Goal: Use online tool/utility: Use online tool/utility

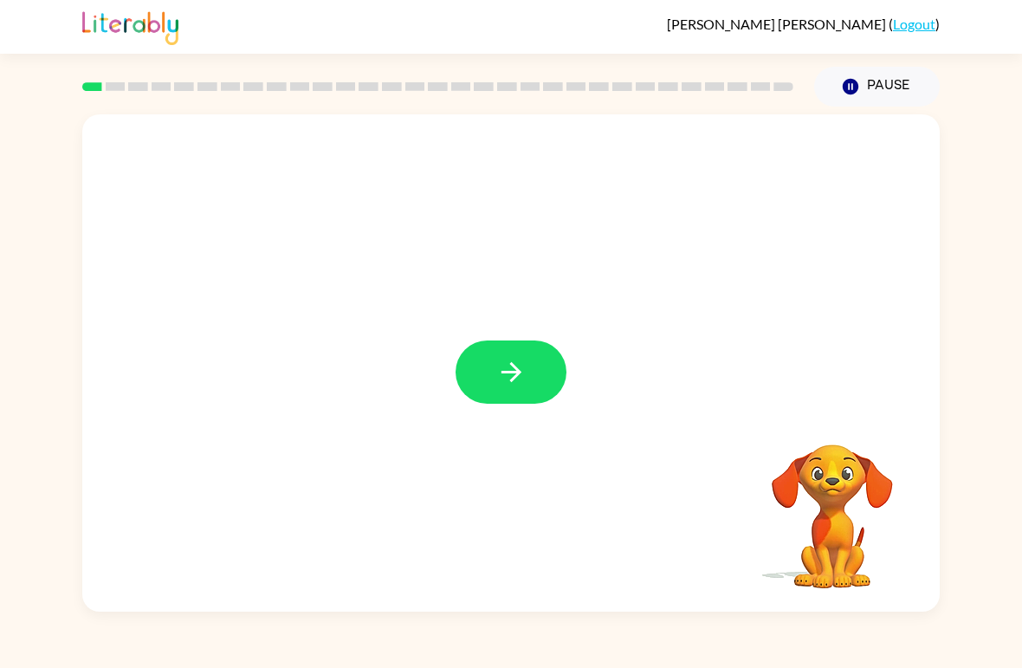
click at [534, 366] on button "button" at bounding box center [511, 372] width 111 height 63
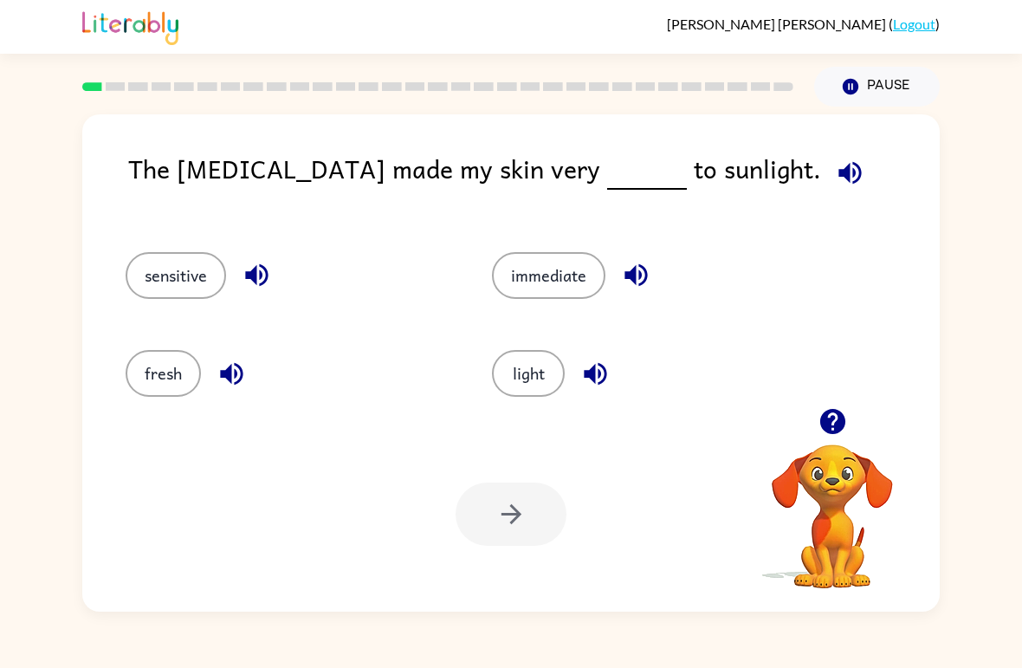
click at [835, 159] on icon "button" at bounding box center [850, 173] width 30 height 30
click at [226, 276] on button "sensitive" at bounding box center [176, 275] width 101 height 47
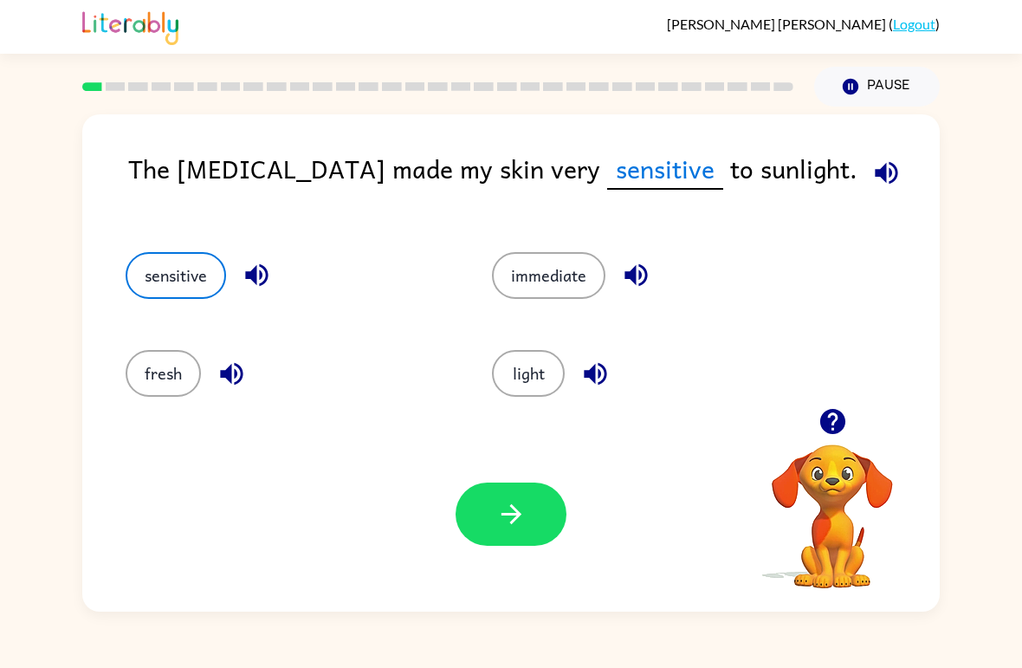
click at [266, 274] on icon "button" at bounding box center [257, 275] width 30 height 30
click at [872, 179] on icon "button" at bounding box center [887, 173] width 30 height 30
click at [535, 522] on button "button" at bounding box center [511, 514] width 111 height 63
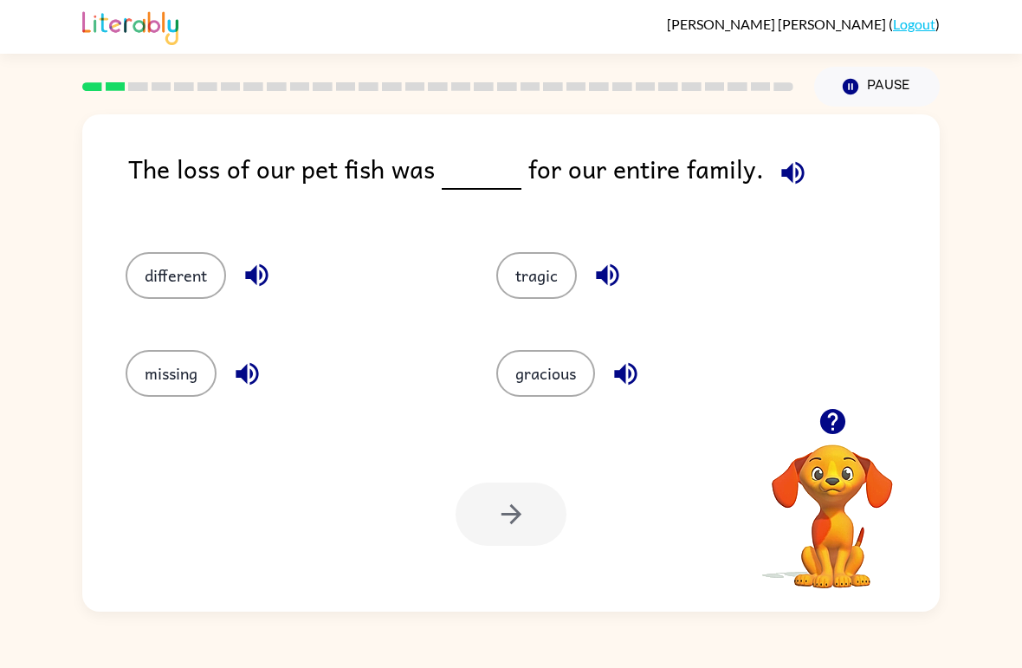
click at [780, 165] on icon "button" at bounding box center [793, 173] width 30 height 30
click at [635, 368] on icon "button" at bounding box center [625, 373] width 23 height 23
click at [607, 279] on icon "button" at bounding box center [607, 275] width 23 height 23
click at [261, 278] on icon "button" at bounding box center [256, 275] width 23 height 23
click at [250, 379] on icon "button" at bounding box center [247, 374] width 30 height 30
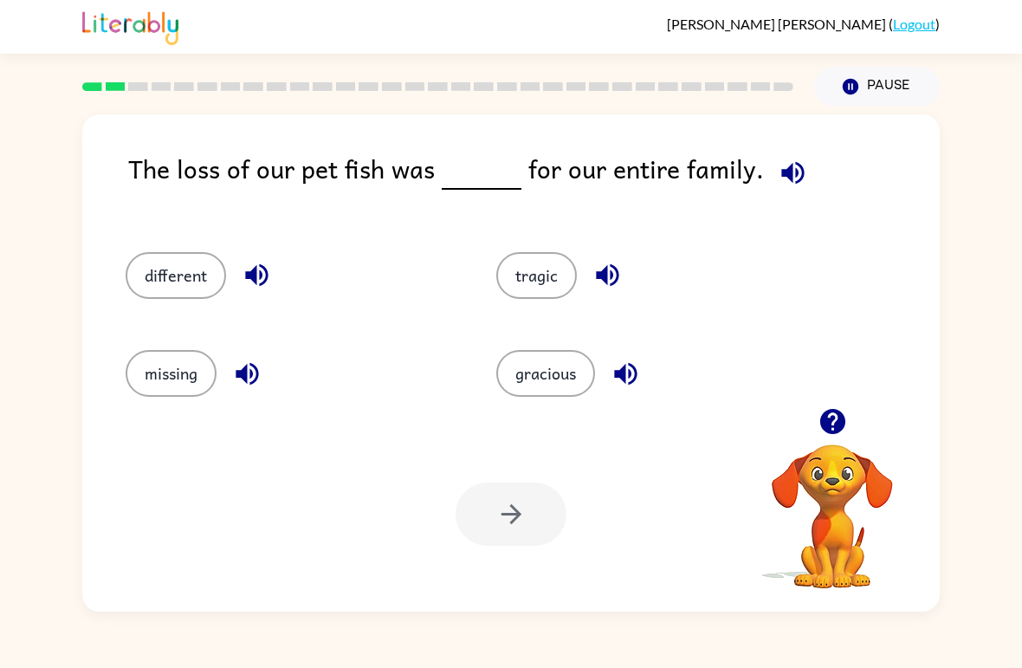
click at [200, 270] on button "different" at bounding box center [176, 275] width 101 height 47
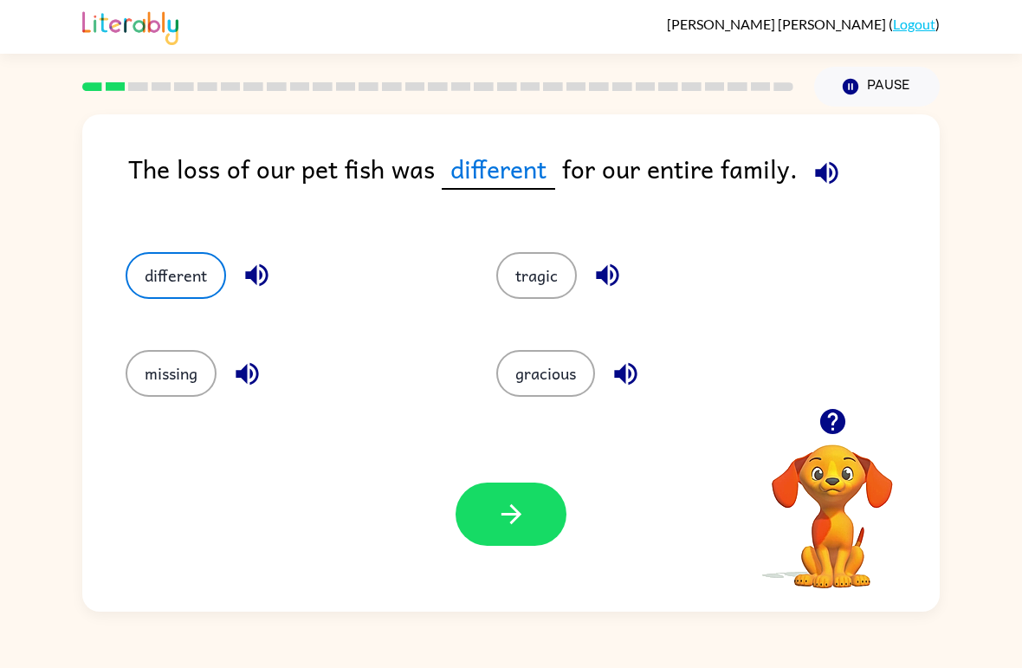
click at [543, 500] on button "button" at bounding box center [511, 514] width 111 height 63
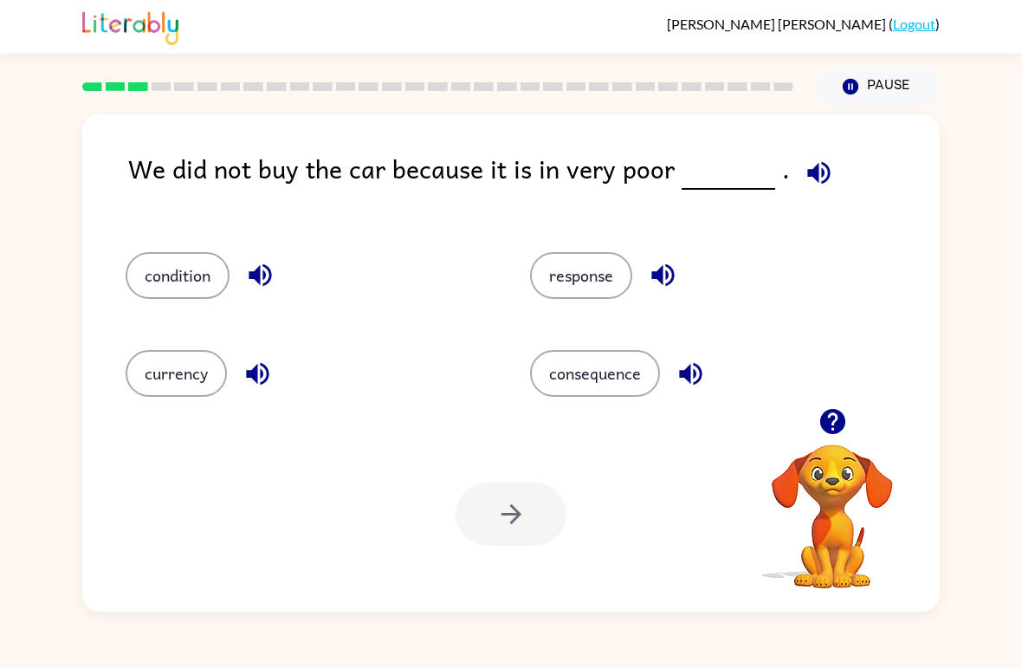
click at [814, 173] on icon "button" at bounding box center [819, 173] width 30 height 30
click at [658, 279] on icon "button" at bounding box center [663, 275] width 23 height 23
click at [696, 372] on icon "button" at bounding box center [690, 373] width 23 height 23
click at [275, 370] on button "button" at bounding box center [258, 374] width 44 height 44
click at [266, 276] on icon "button" at bounding box center [260, 275] width 23 height 23
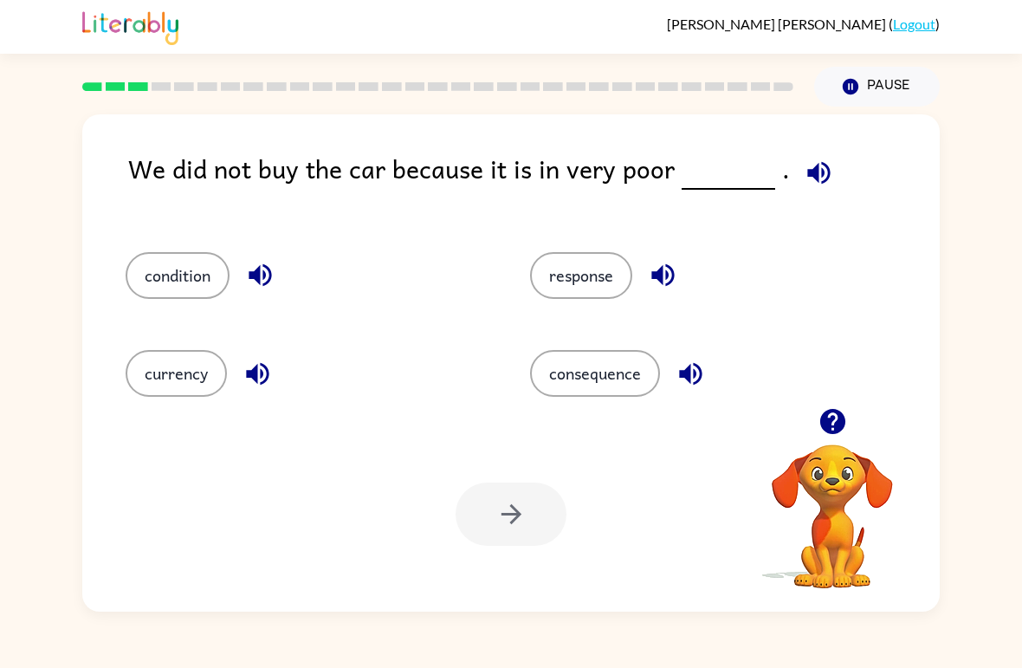
click at [207, 290] on button "condition" at bounding box center [178, 275] width 104 height 47
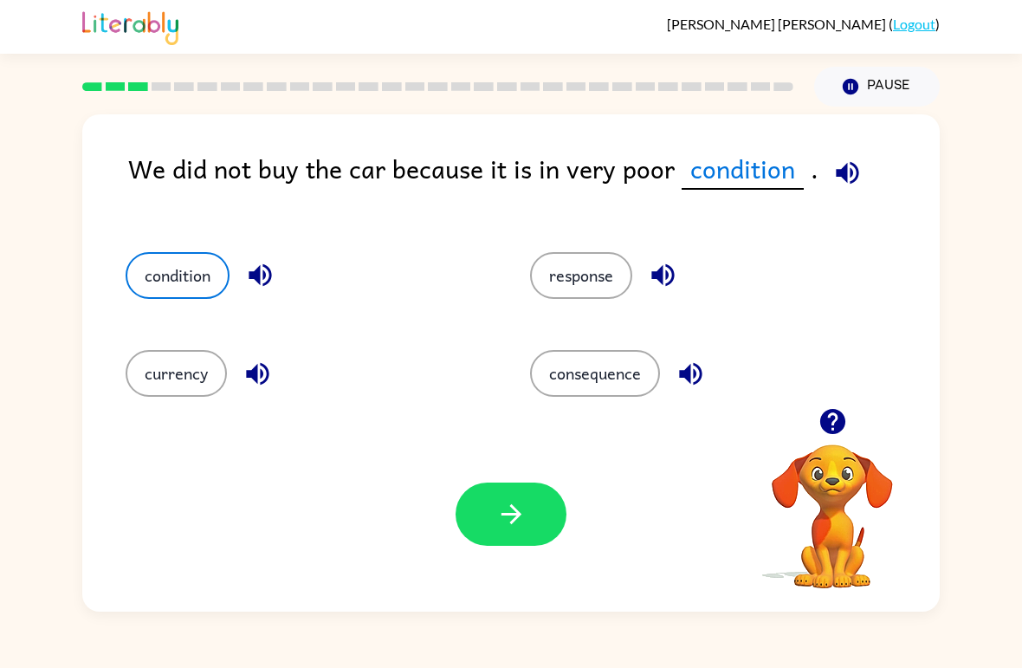
click at [520, 522] on icon "button" at bounding box center [511, 514] width 30 height 30
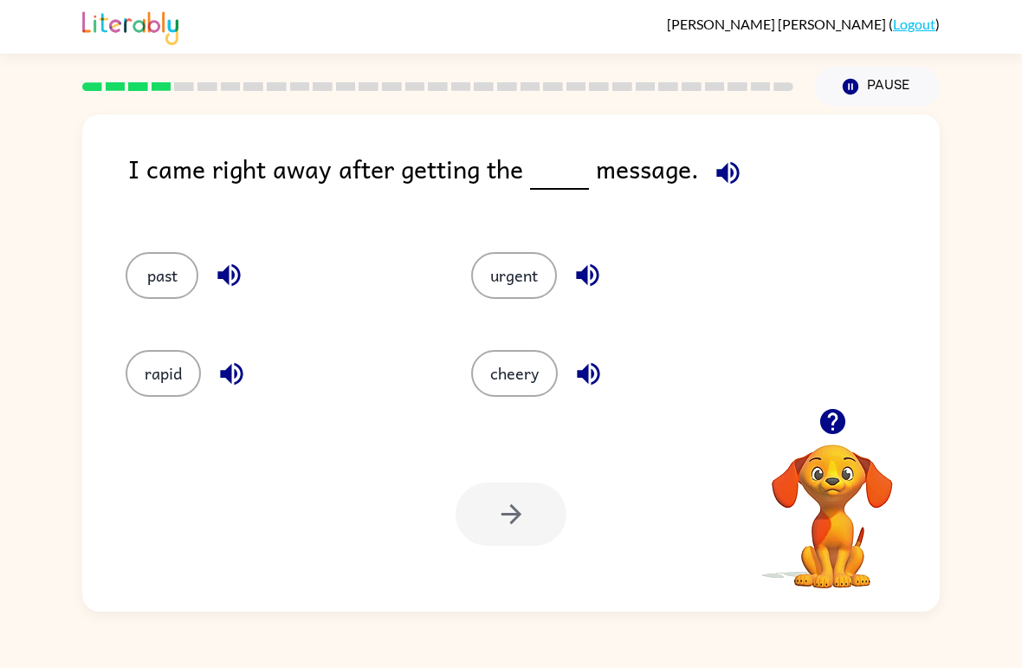
click at [725, 176] on icon "button" at bounding box center [728, 173] width 30 height 30
click at [231, 381] on icon "button" at bounding box center [231, 373] width 23 height 23
click at [234, 285] on icon "button" at bounding box center [228, 275] width 23 height 23
click at [595, 272] on icon "button" at bounding box center [588, 275] width 30 height 30
click at [535, 288] on button "urgent" at bounding box center [514, 275] width 86 height 47
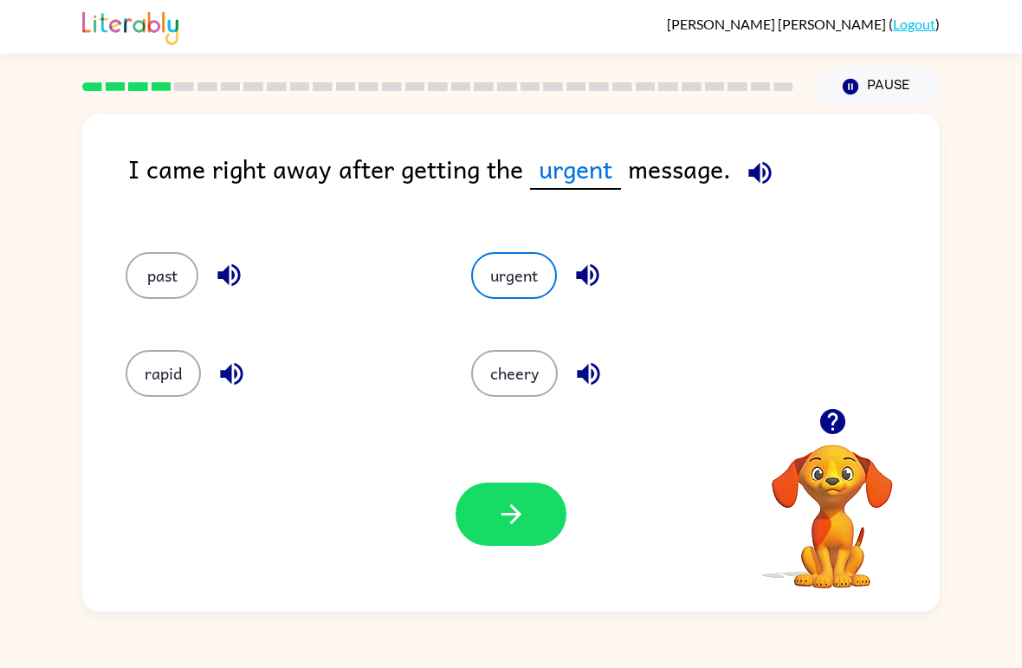
click at [526, 505] on icon "button" at bounding box center [511, 514] width 30 height 30
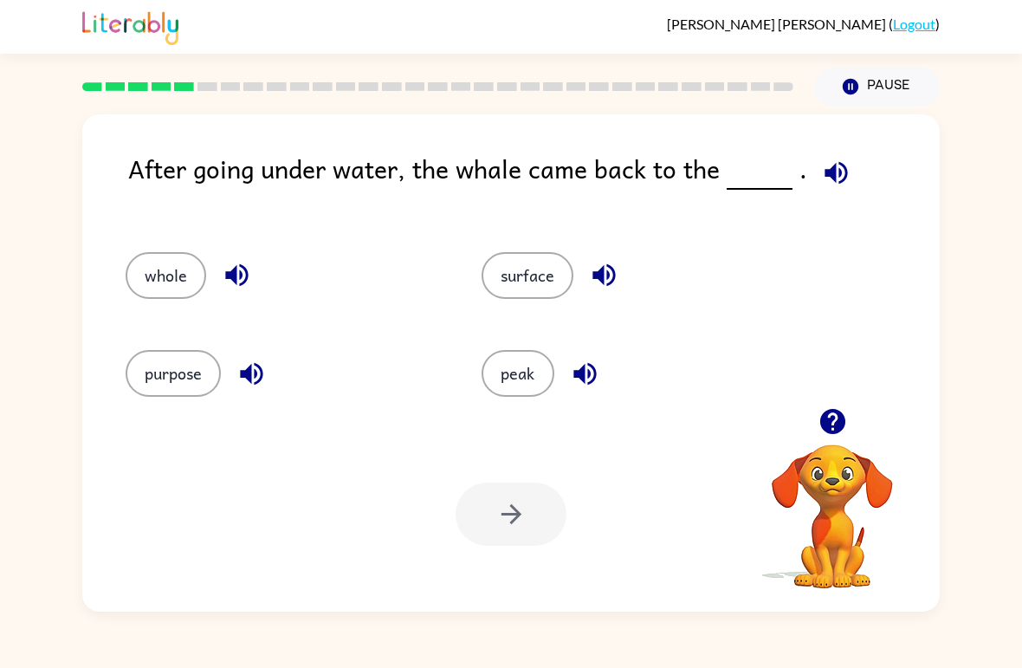
click at [238, 281] on icon "button" at bounding box center [237, 275] width 30 height 30
click at [832, 170] on icon "button" at bounding box center [836, 173] width 30 height 30
click at [610, 276] on icon "button" at bounding box center [604, 275] width 30 height 30
click at [535, 278] on button "surface" at bounding box center [528, 275] width 92 height 47
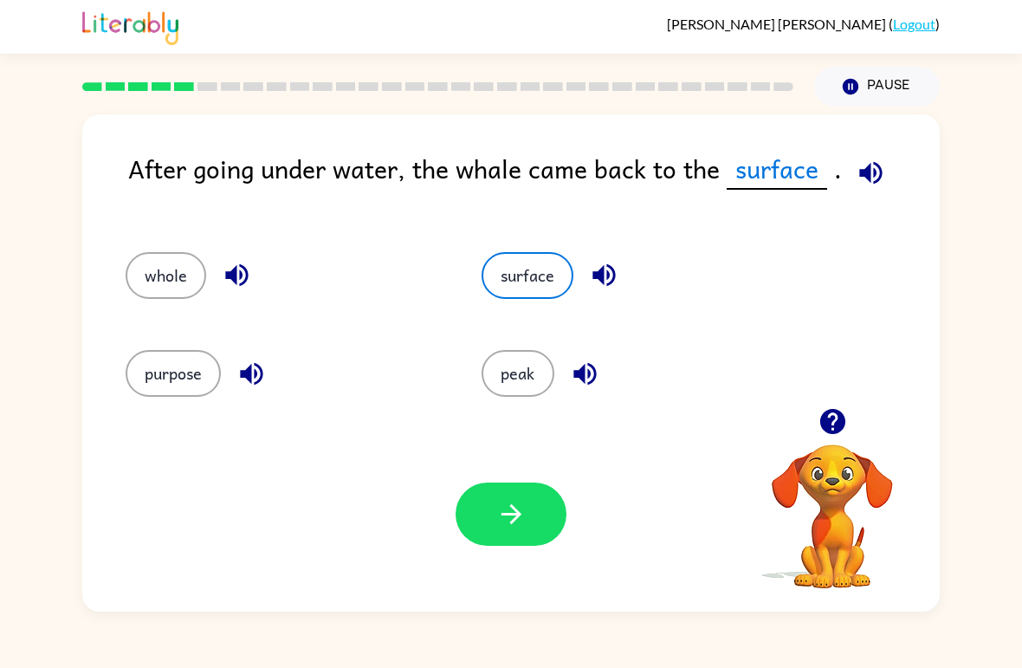
click at [496, 535] on button "button" at bounding box center [511, 514] width 111 height 63
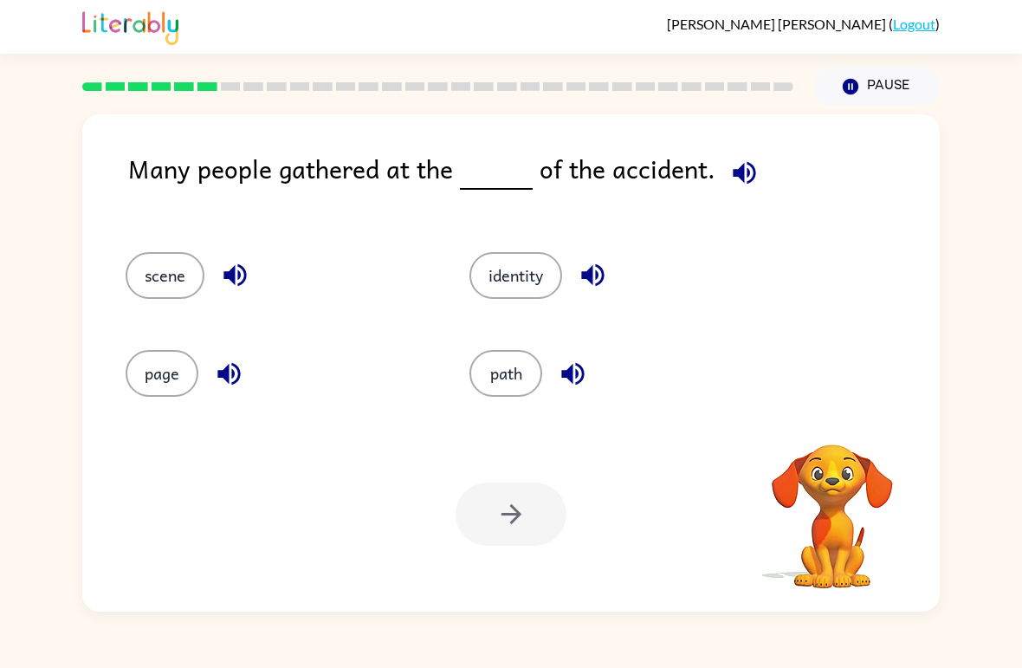
click at [732, 181] on icon "button" at bounding box center [745, 173] width 30 height 30
click at [507, 379] on button "path" at bounding box center [506, 373] width 73 height 47
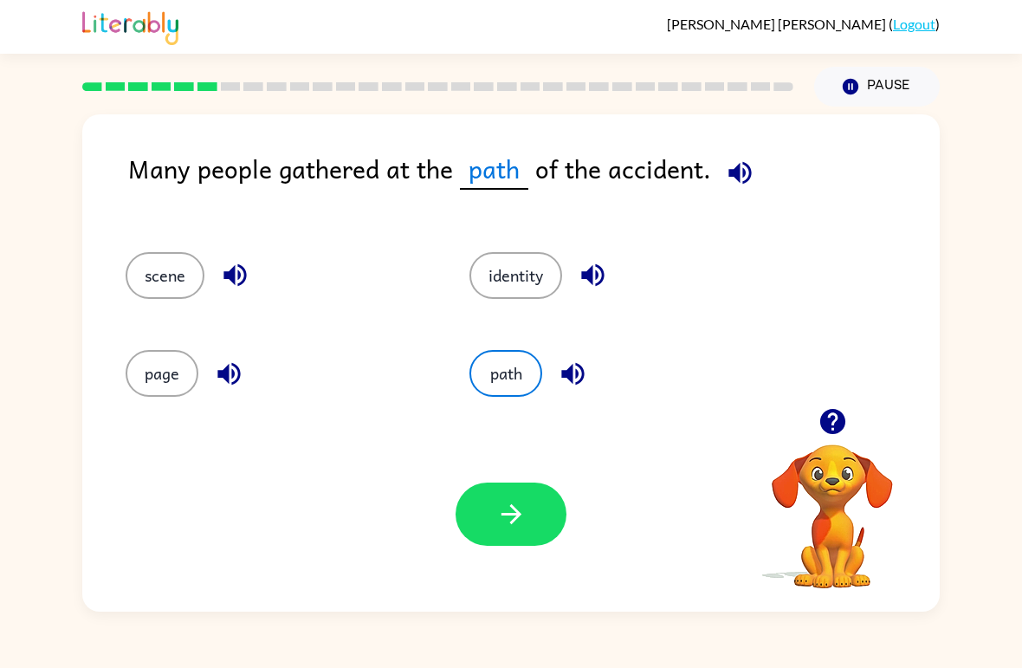
click at [517, 509] on icon "button" at bounding box center [511, 514] width 30 height 30
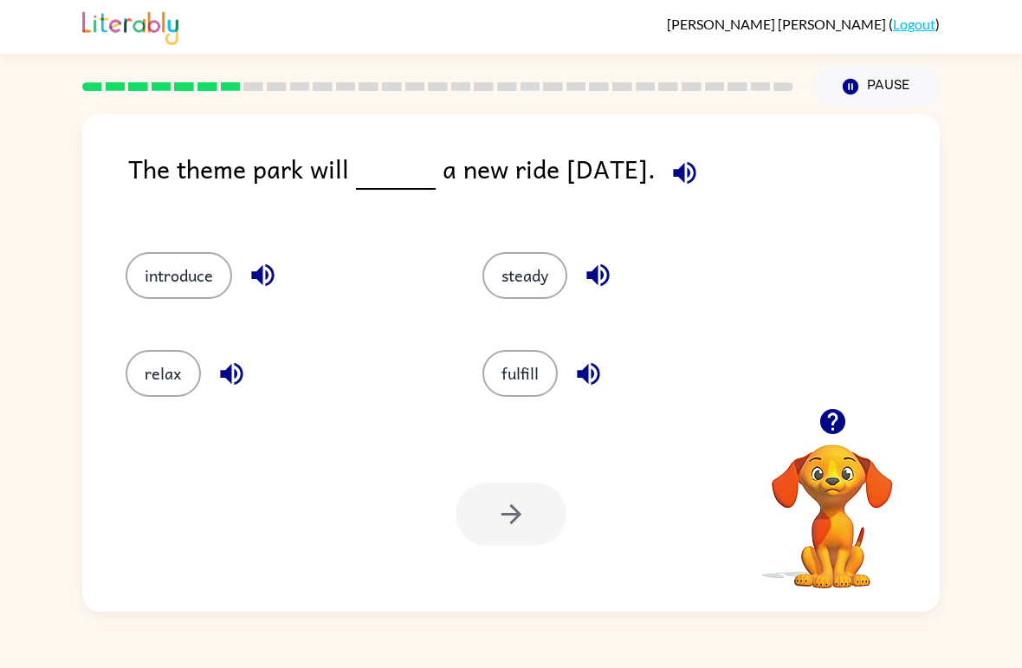
click at [697, 188] on icon "button" at bounding box center [685, 173] width 30 height 30
click at [696, 172] on icon "button" at bounding box center [684, 172] width 23 height 23
click at [260, 288] on icon "button" at bounding box center [263, 275] width 30 height 30
click at [233, 366] on icon "button" at bounding box center [232, 374] width 30 height 30
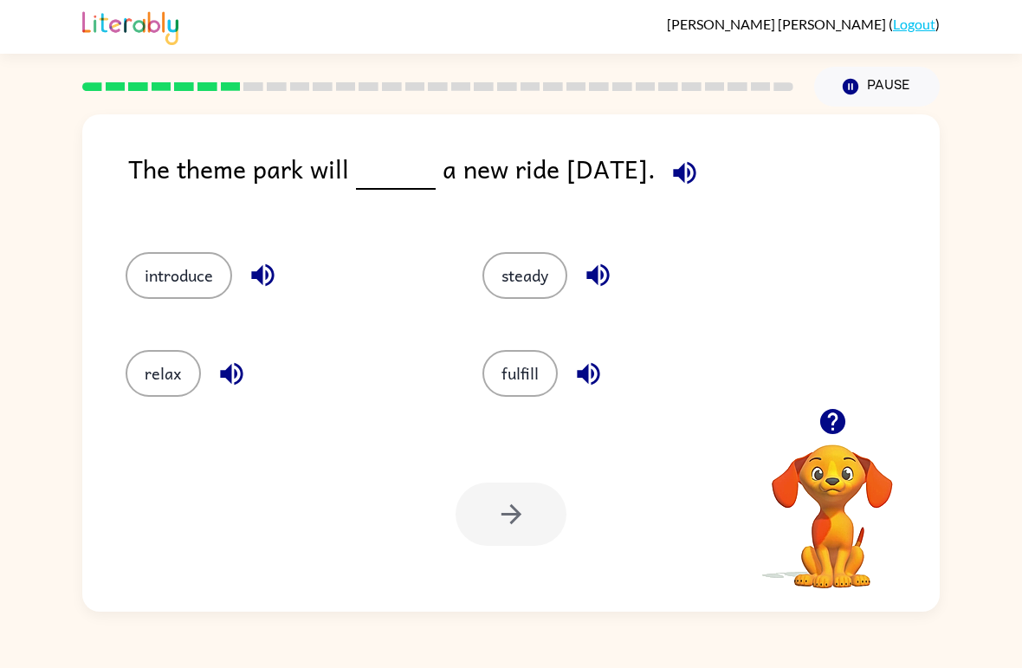
click at [591, 275] on icon "button" at bounding box center [598, 275] width 23 height 23
click at [588, 382] on icon "button" at bounding box center [588, 373] width 23 height 23
click at [199, 282] on button "introduce" at bounding box center [179, 275] width 107 height 47
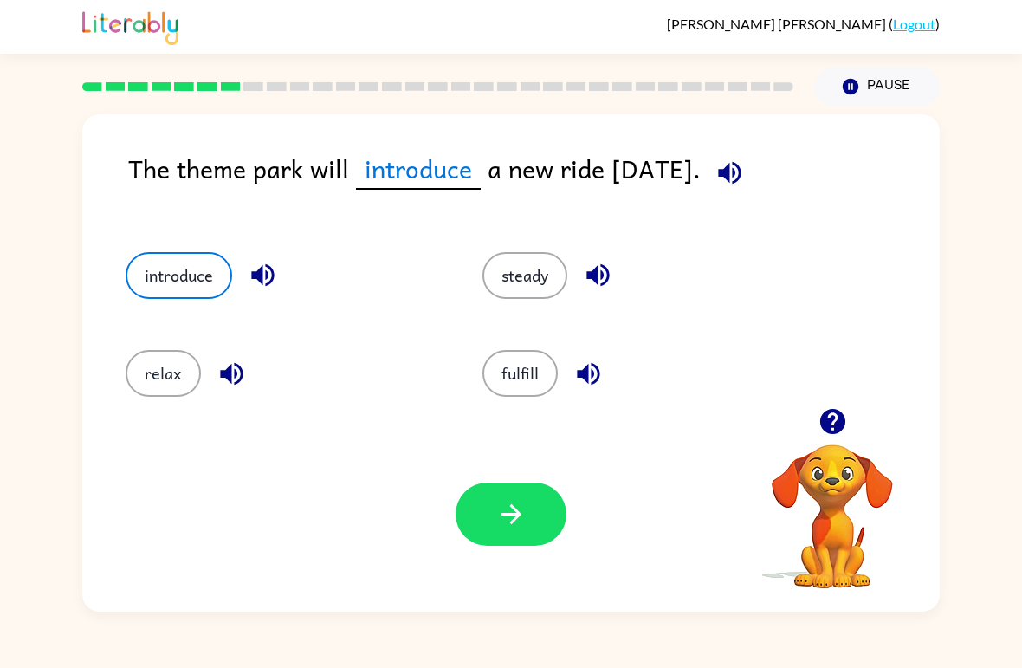
click at [522, 492] on button "button" at bounding box center [511, 514] width 111 height 63
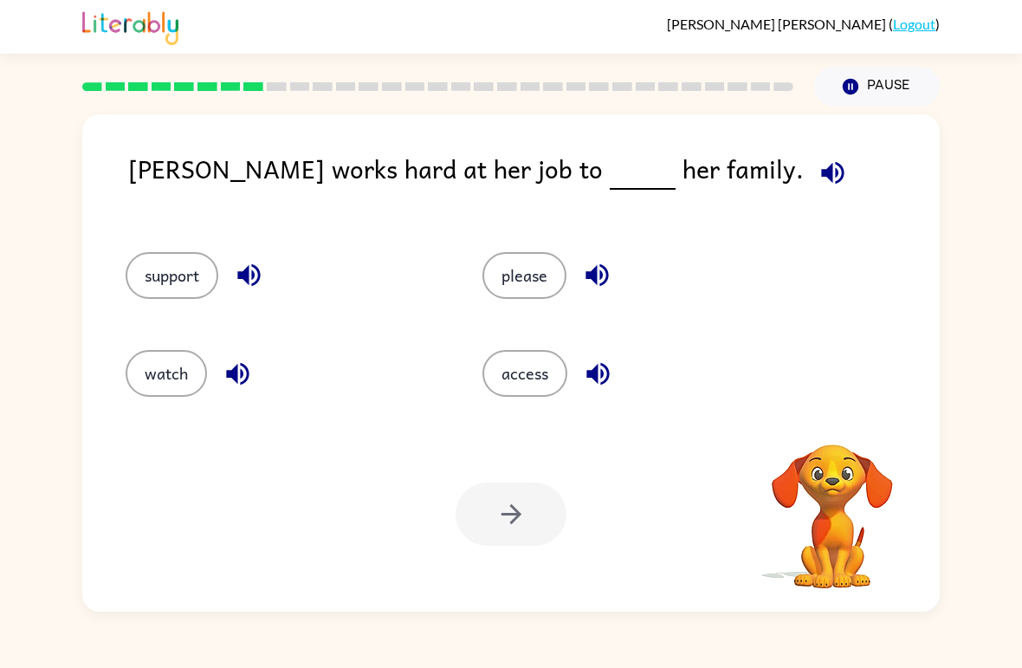
click at [610, 271] on icon "button" at bounding box center [597, 275] width 30 height 30
click at [592, 376] on icon "button" at bounding box center [598, 373] width 23 height 23
click at [821, 172] on icon "button" at bounding box center [832, 172] width 23 height 23
click at [208, 278] on button "support" at bounding box center [172, 275] width 93 height 47
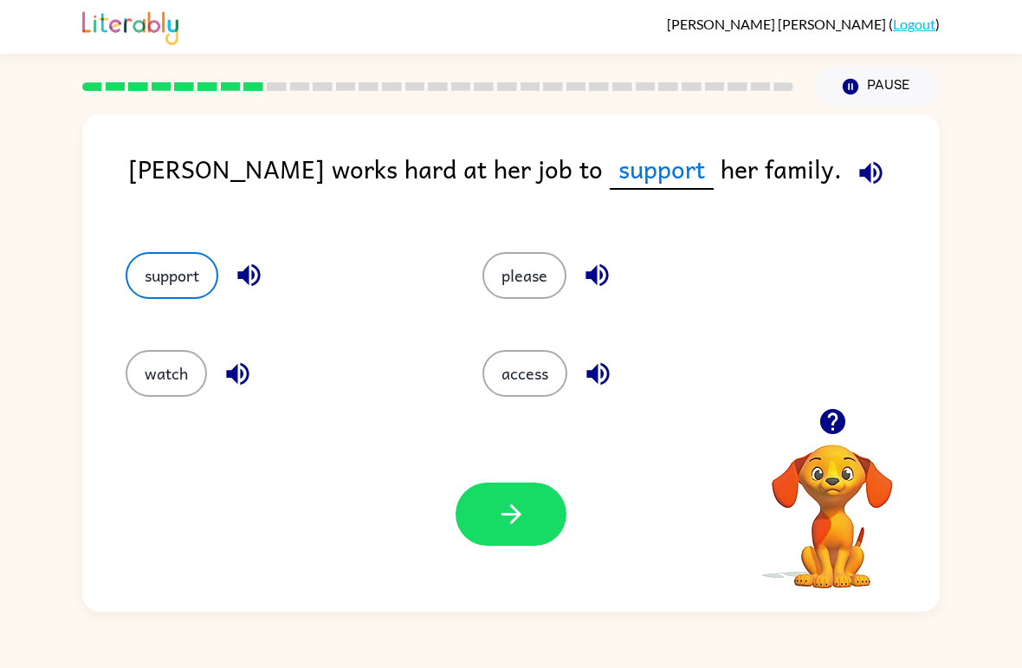
click at [516, 491] on button "button" at bounding box center [511, 514] width 111 height 63
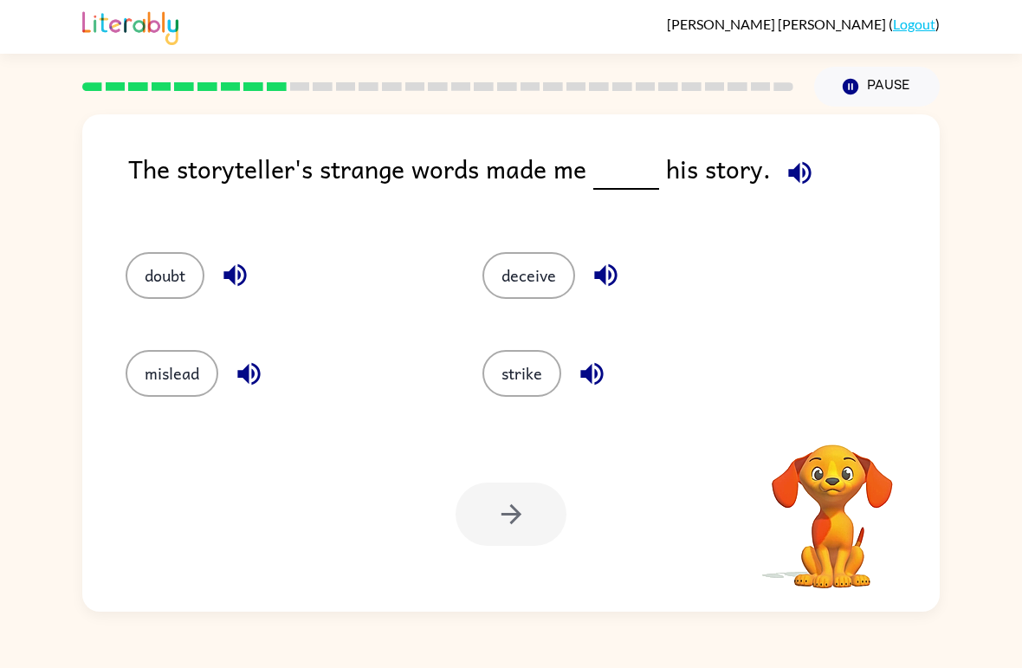
click at [800, 171] on icon "button" at bounding box center [800, 173] width 30 height 30
click at [592, 270] on icon "button" at bounding box center [606, 275] width 30 height 30
click at [600, 369] on icon "button" at bounding box center [592, 373] width 23 height 23
click at [259, 372] on icon "button" at bounding box center [248, 373] width 23 height 23
click at [243, 267] on icon "button" at bounding box center [235, 275] width 30 height 30
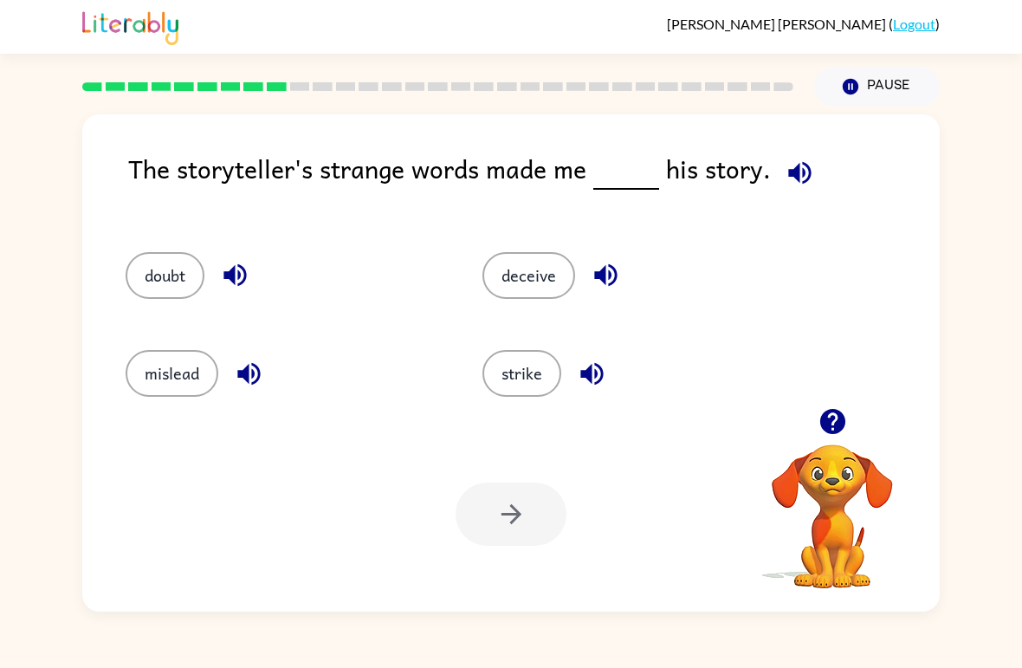
click at [178, 274] on button "doubt" at bounding box center [165, 275] width 79 height 47
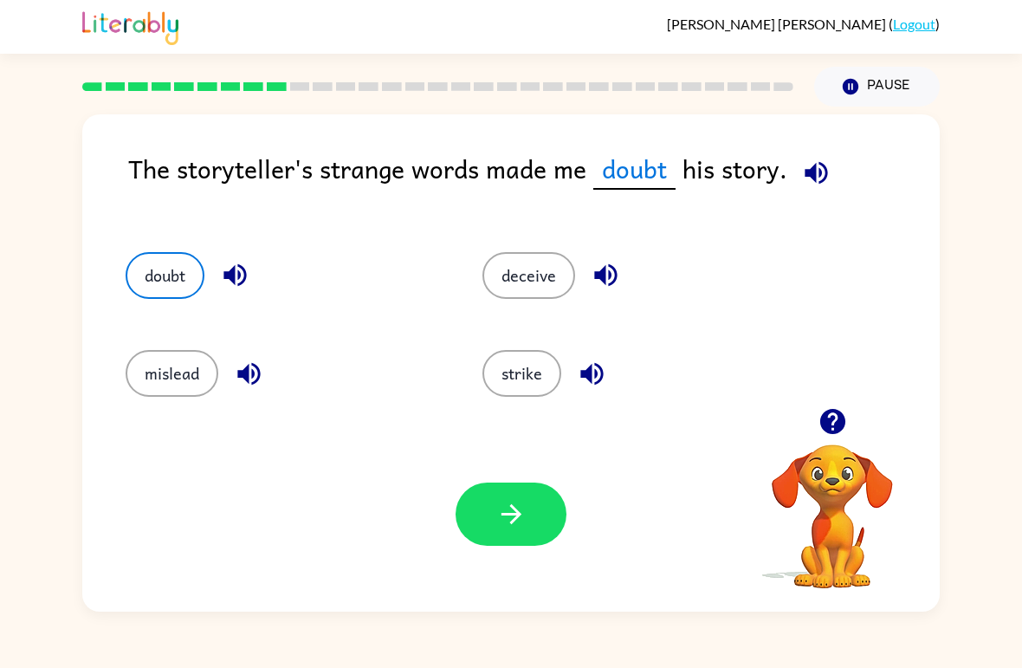
click at [531, 519] on button "button" at bounding box center [511, 514] width 111 height 63
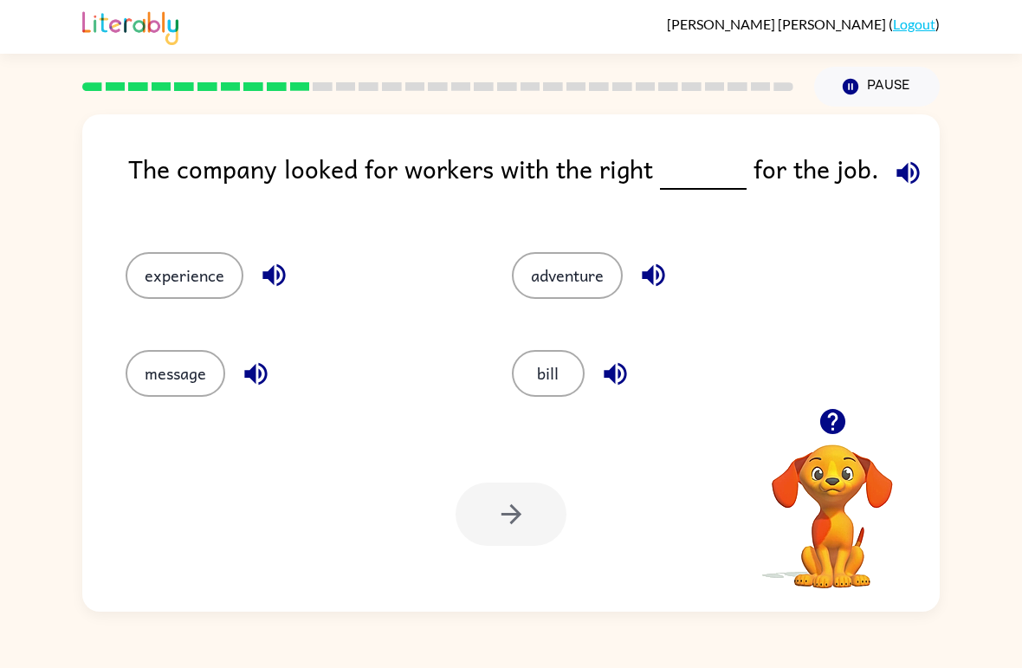
click at [898, 181] on icon "button" at bounding box center [908, 172] width 23 height 23
click at [282, 271] on icon "button" at bounding box center [274, 275] width 23 height 23
click at [259, 367] on icon "button" at bounding box center [256, 374] width 30 height 30
click at [613, 364] on icon "button" at bounding box center [615, 374] width 30 height 30
click at [662, 272] on icon "button" at bounding box center [653, 275] width 23 height 23
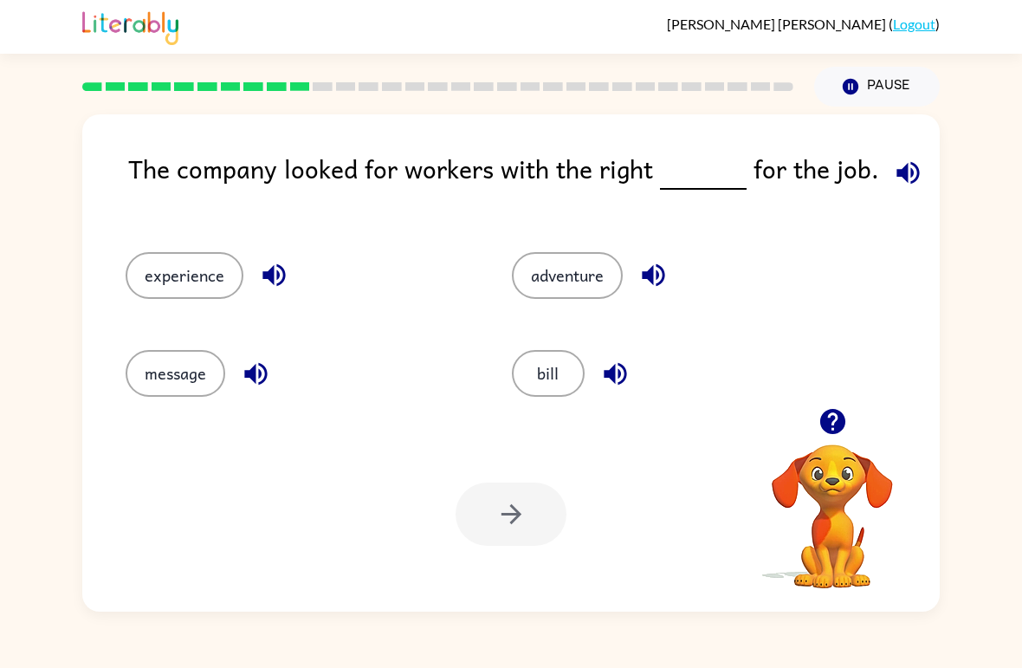
click at [545, 383] on button "bill" at bounding box center [548, 373] width 73 height 47
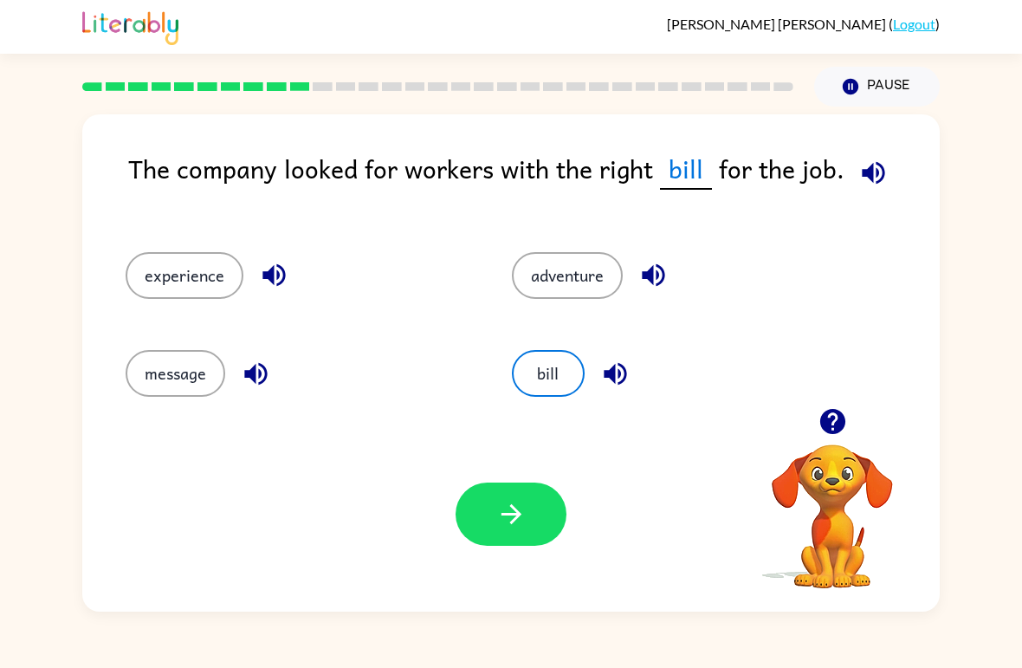
click at [492, 526] on button "button" at bounding box center [511, 514] width 111 height 63
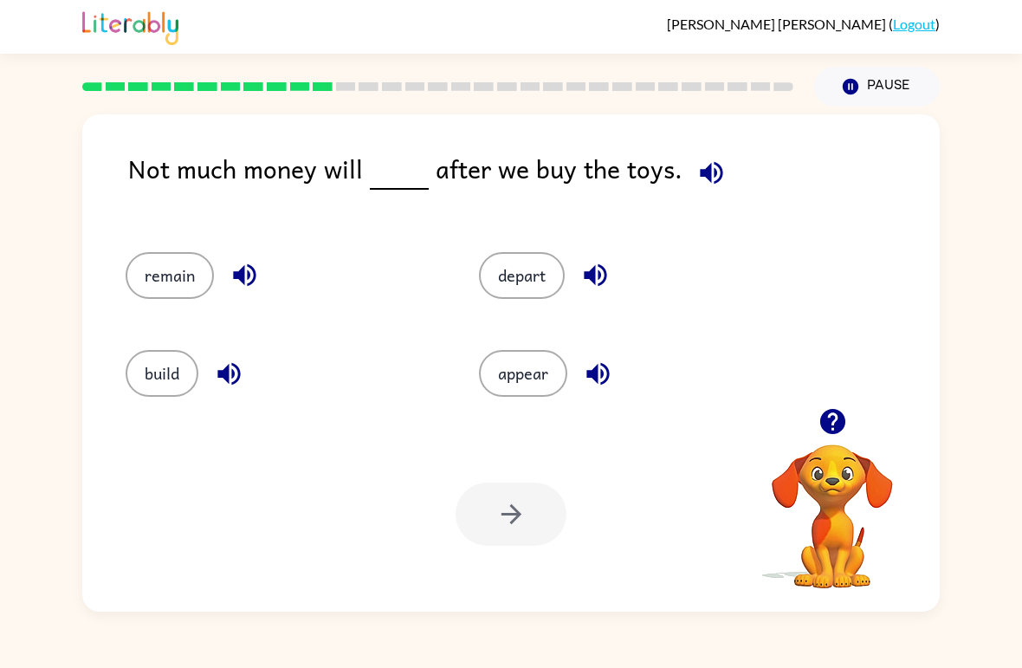
click at [186, 278] on button "remain" at bounding box center [170, 275] width 88 height 47
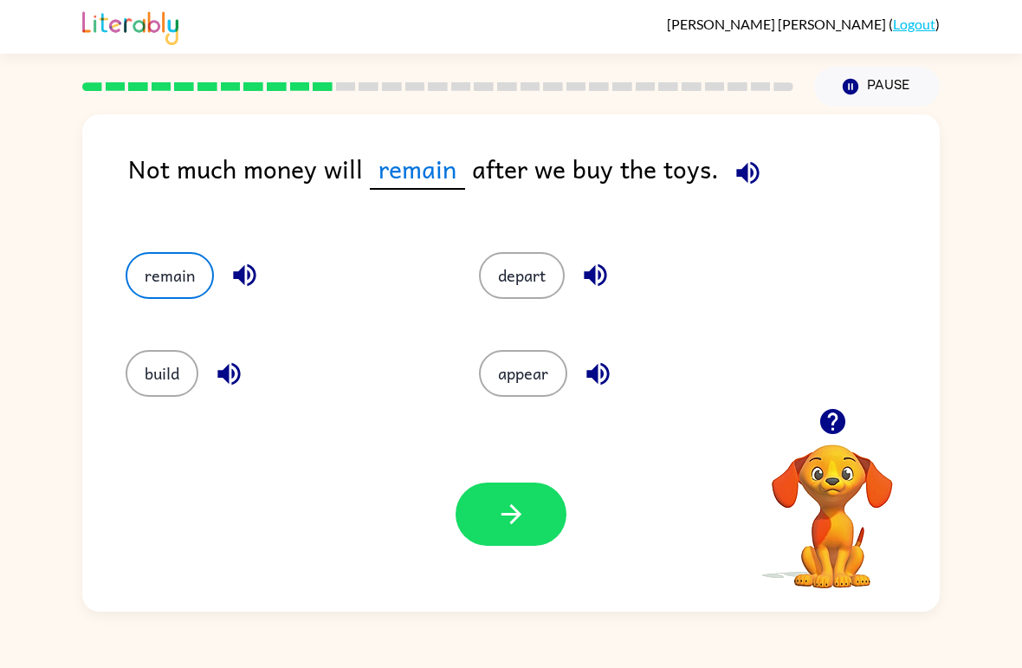
click at [528, 521] on button "button" at bounding box center [511, 514] width 111 height 63
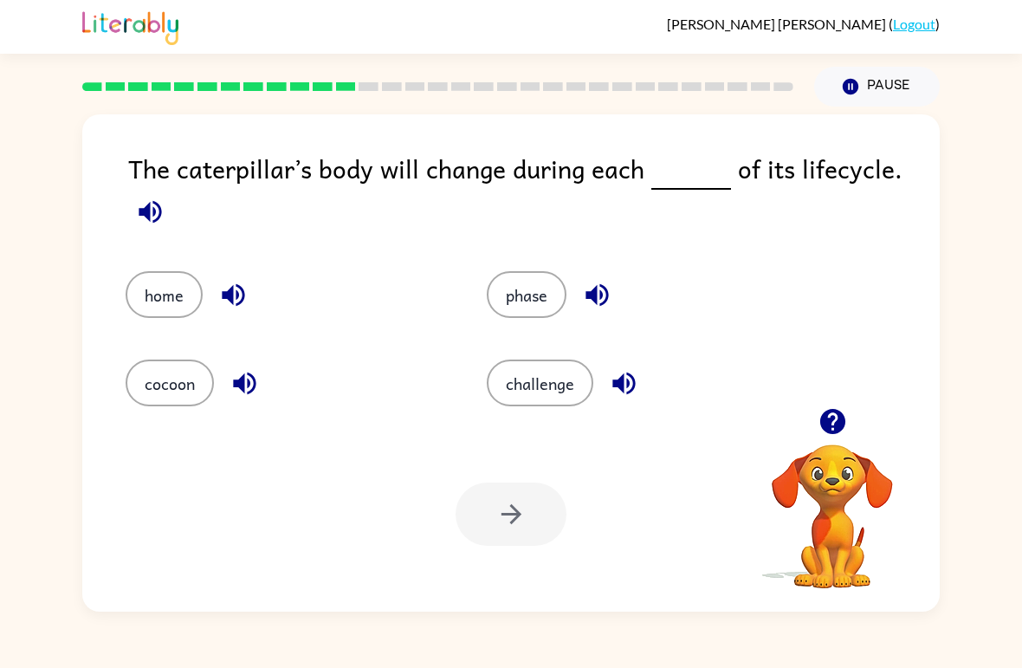
click at [595, 293] on icon "button" at bounding box center [597, 295] width 23 height 23
click at [624, 385] on icon "button" at bounding box center [624, 384] width 23 height 23
click at [235, 392] on icon "button" at bounding box center [245, 383] width 30 height 30
click at [250, 388] on icon "button" at bounding box center [245, 383] width 30 height 30
click at [238, 296] on icon "button" at bounding box center [233, 295] width 23 height 23
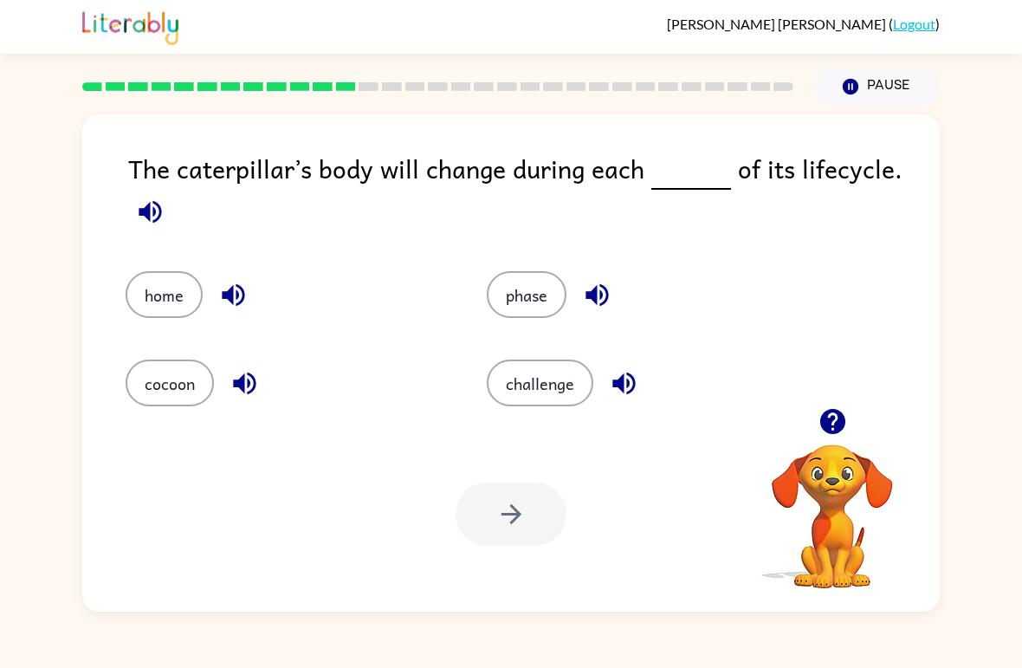
click at [173, 299] on button "home" at bounding box center [164, 294] width 77 height 47
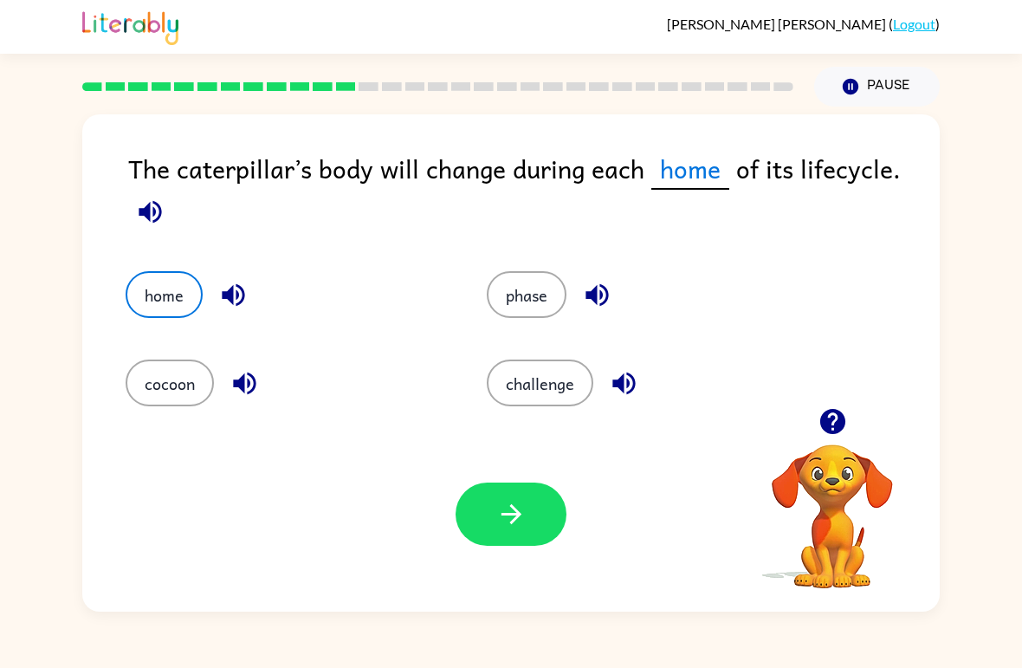
click at [523, 508] on icon "button" at bounding box center [511, 514] width 30 height 30
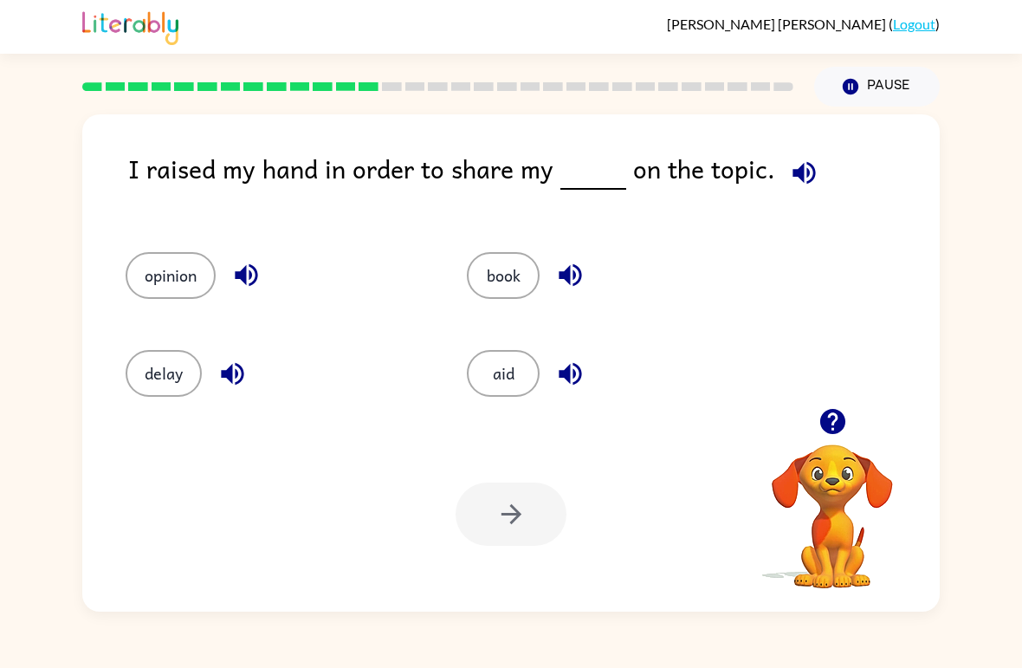
click at [534, 493] on div at bounding box center [511, 514] width 111 height 63
click at [539, 380] on button "aid" at bounding box center [503, 373] width 73 height 47
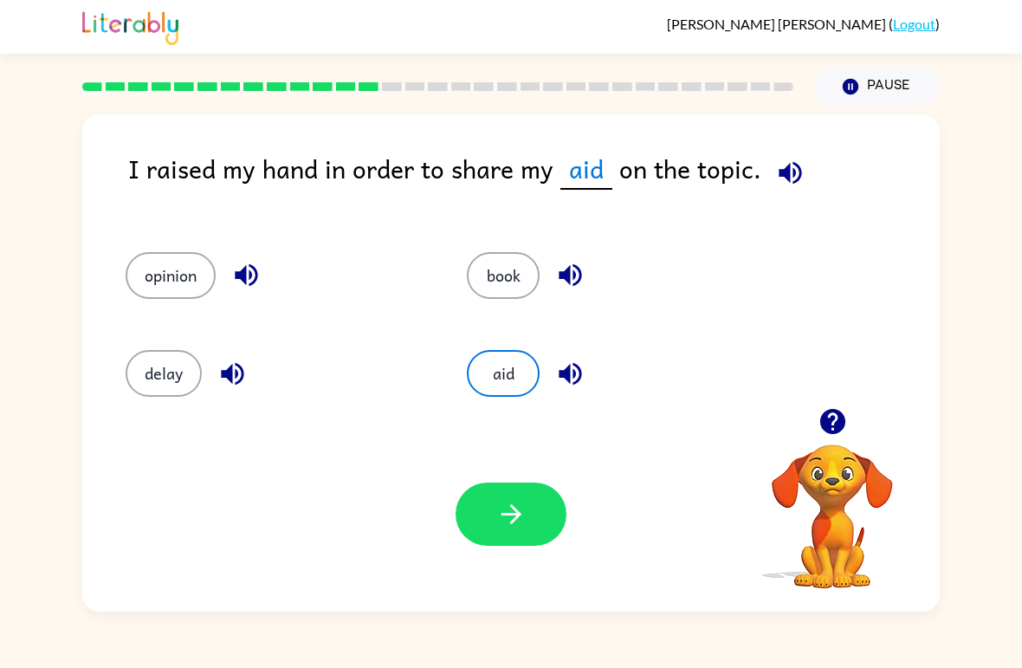
click at [515, 510] on icon "button" at bounding box center [511, 514] width 20 height 20
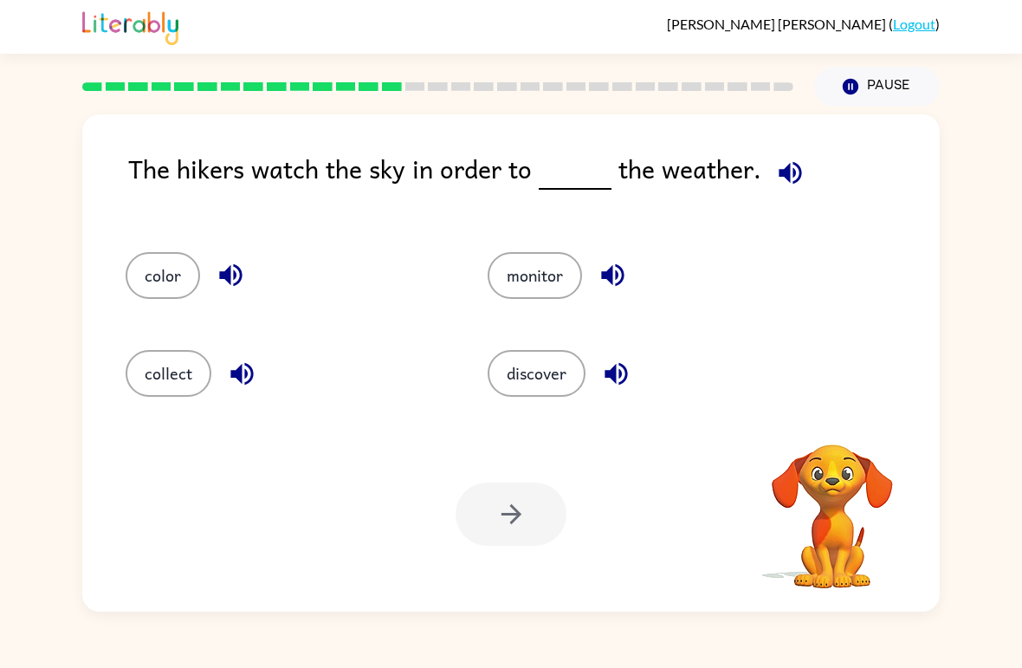
click at [794, 170] on icon "button" at bounding box center [790, 172] width 23 height 23
click at [555, 314] on div "monitor" at bounding box center [636, 268] width 362 height 98
click at [557, 266] on button "monitor" at bounding box center [535, 275] width 94 height 47
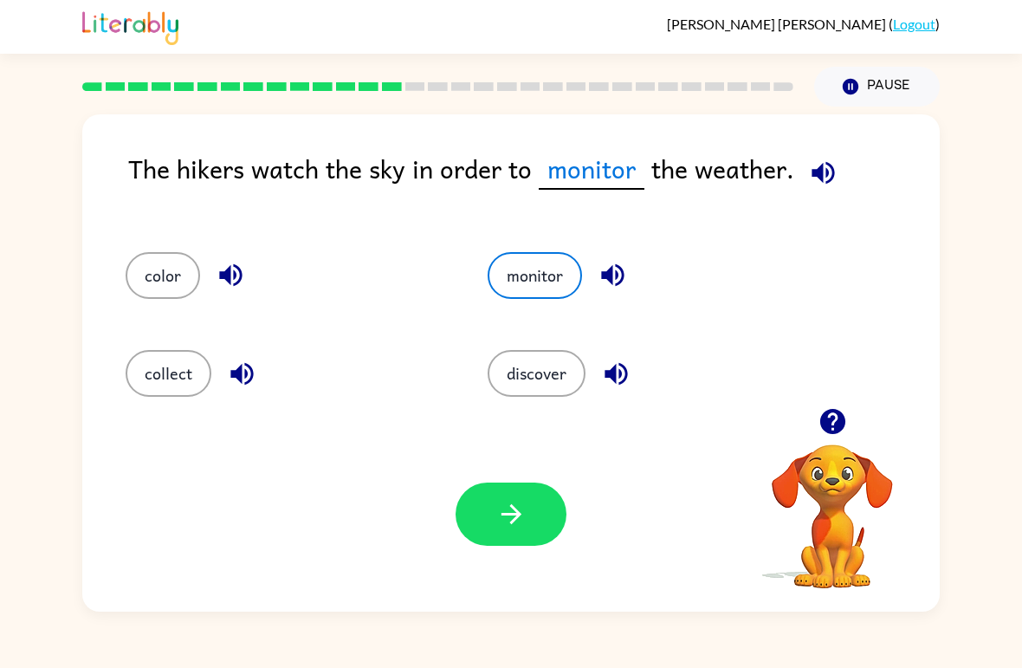
click at [514, 502] on icon "button" at bounding box center [511, 514] width 30 height 30
click at [613, 278] on icon "button" at bounding box center [612, 275] width 23 height 23
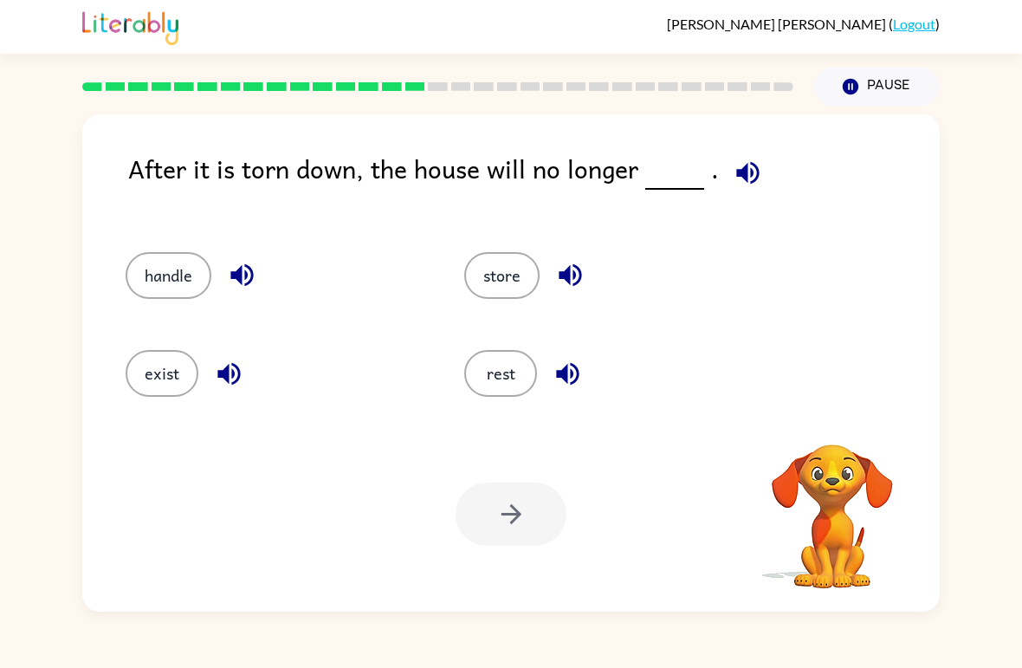
click at [744, 175] on icon "button" at bounding box center [747, 172] width 23 height 23
click at [195, 362] on button "exist" at bounding box center [162, 373] width 73 height 47
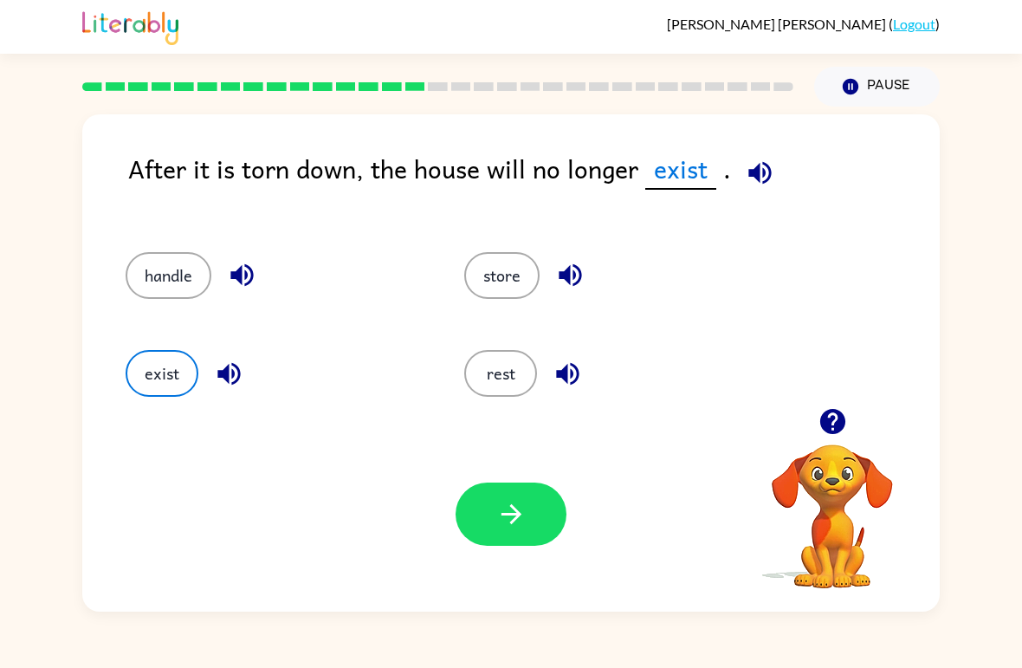
click at [521, 510] on icon "button" at bounding box center [511, 514] width 30 height 30
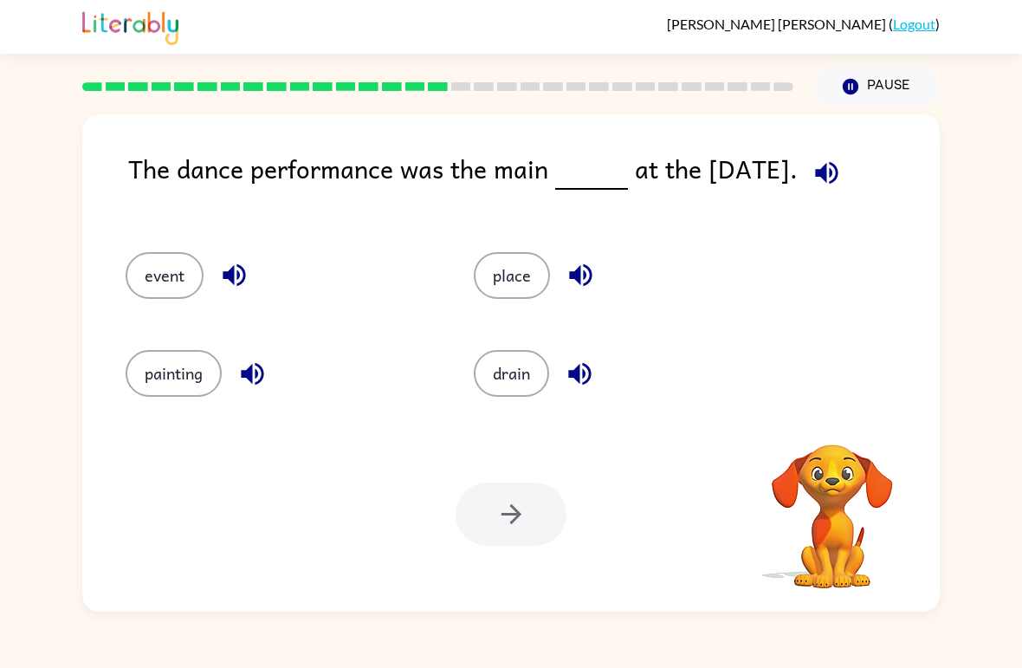
click at [810, 188] on span at bounding box center [823, 168] width 51 height 39
click at [810, 187] on span at bounding box center [823, 168] width 51 height 39
click at [837, 171] on icon "button" at bounding box center [827, 173] width 30 height 30
click at [199, 367] on button "painting" at bounding box center [174, 373] width 96 height 47
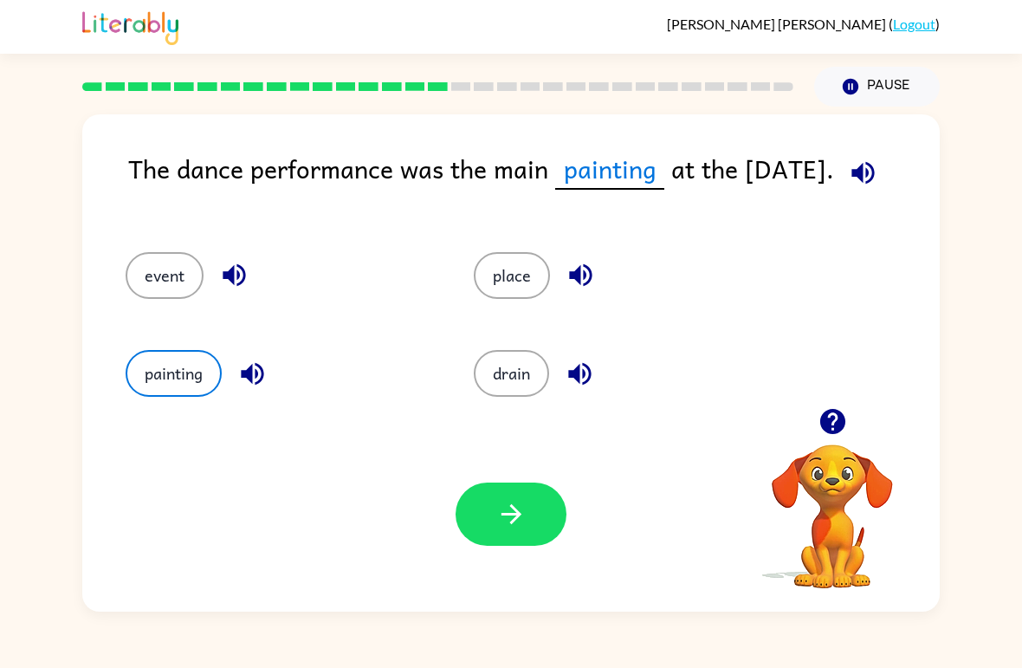
click at [503, 381] on button "drain" at bounding box center [511, 373] width 75 height 47
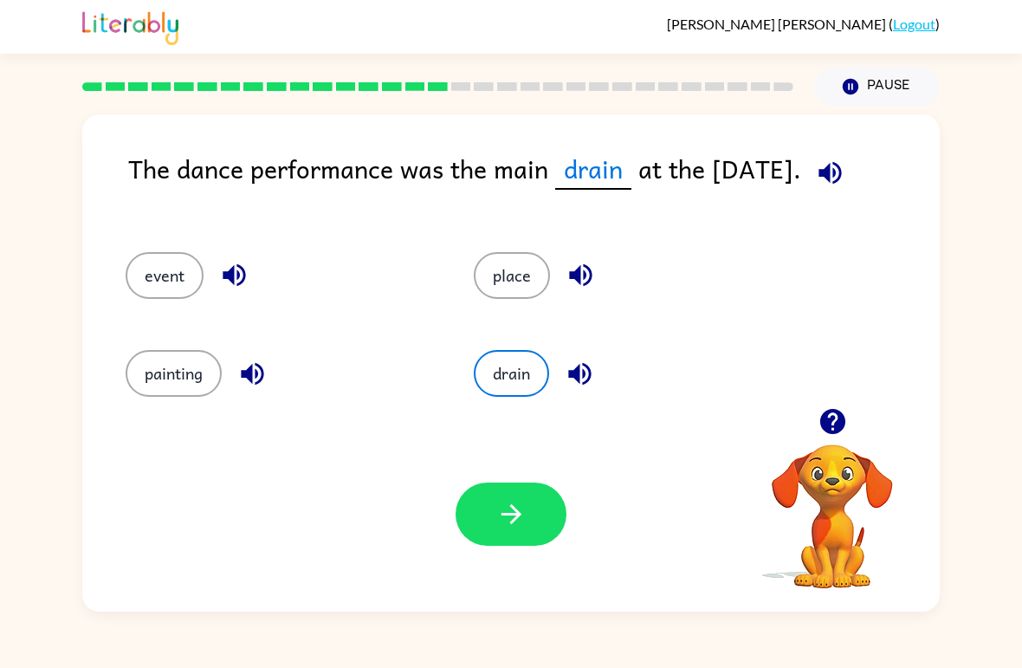
click at [173, 379] on button "painting" at bounding box center [174, 373] width 96 height 47
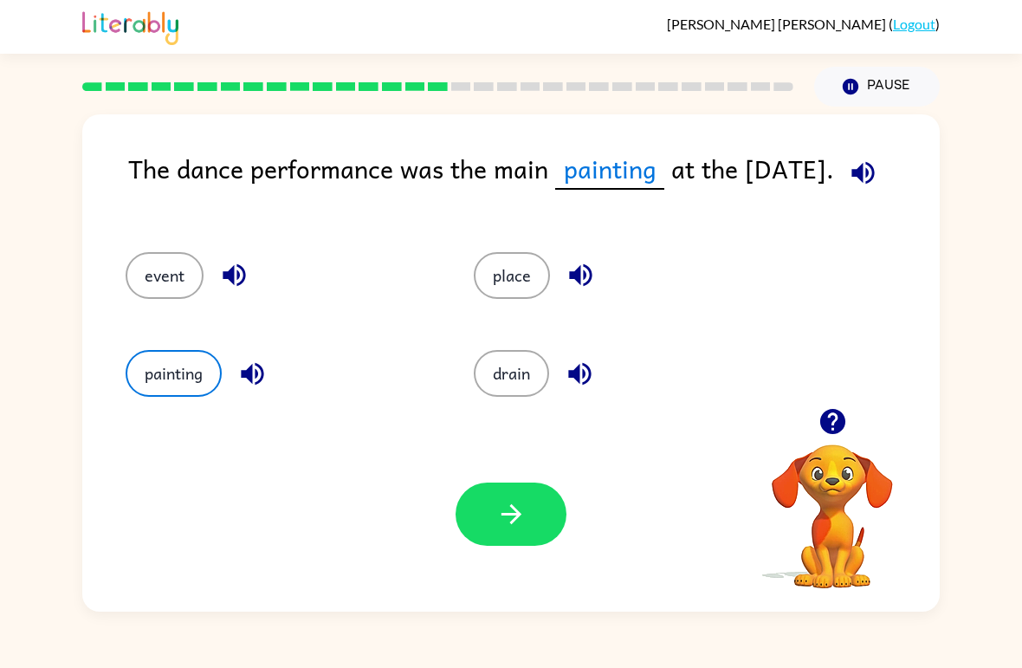
click at [534, 379] on button "drain" at bounding box center [511, 373] width 75 height 47
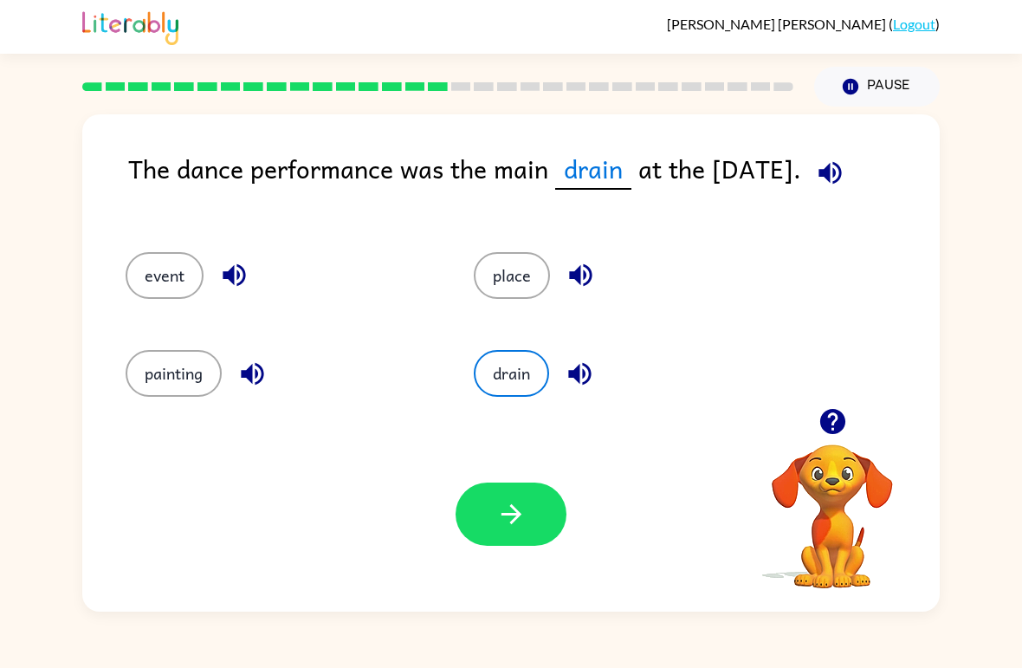
click at [178, 283] on button "event" at bounding box center [165, 275] width 78 height 47
click at [486, 394] on button "drain" at bounding box center [511, 373] width 75 height 47
click at [495, 403] on div "drain" at bounding box center [615, 366] width 348 height 98
click at [516, 496] on button "button" at bounding box center [511, 514] width 111 height 63
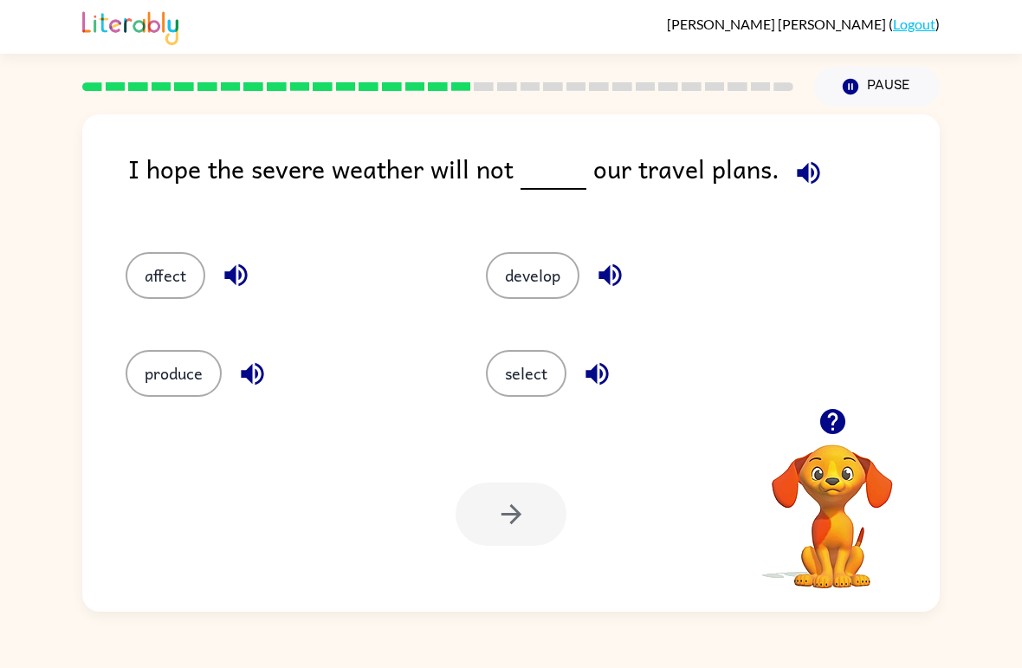
click at [809, 178] on icon "button" at bounding box center [808, 172] width 23 height 23
click at [575, 265] on button "develop" at bounding box center [533, 275] width 94 height 47
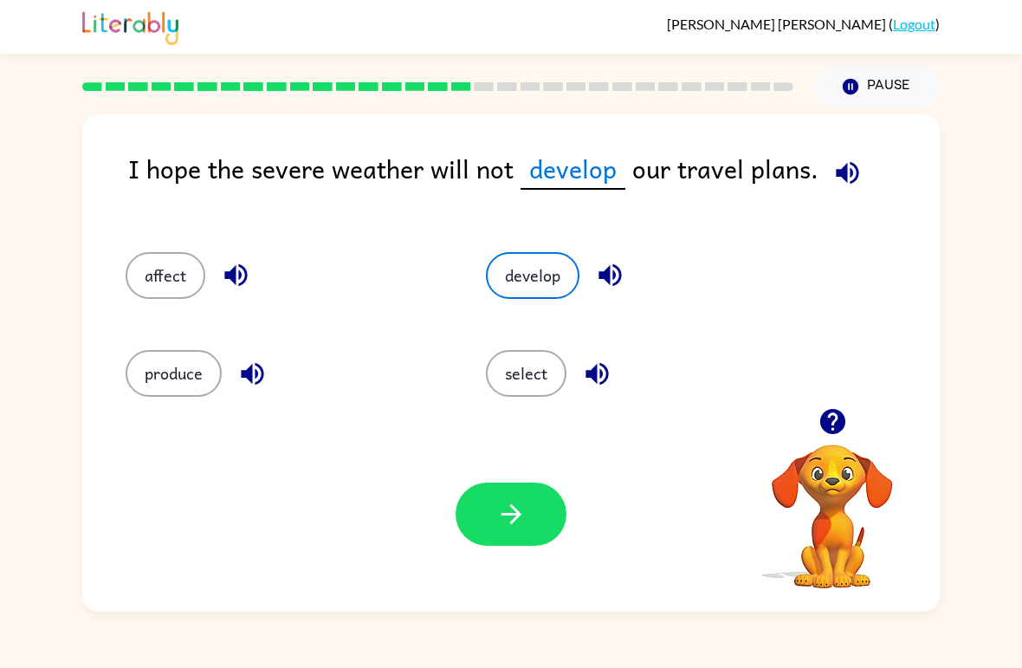
click at [496, 535] on button "button" at bounding box center [511, 514] width 111 height 63
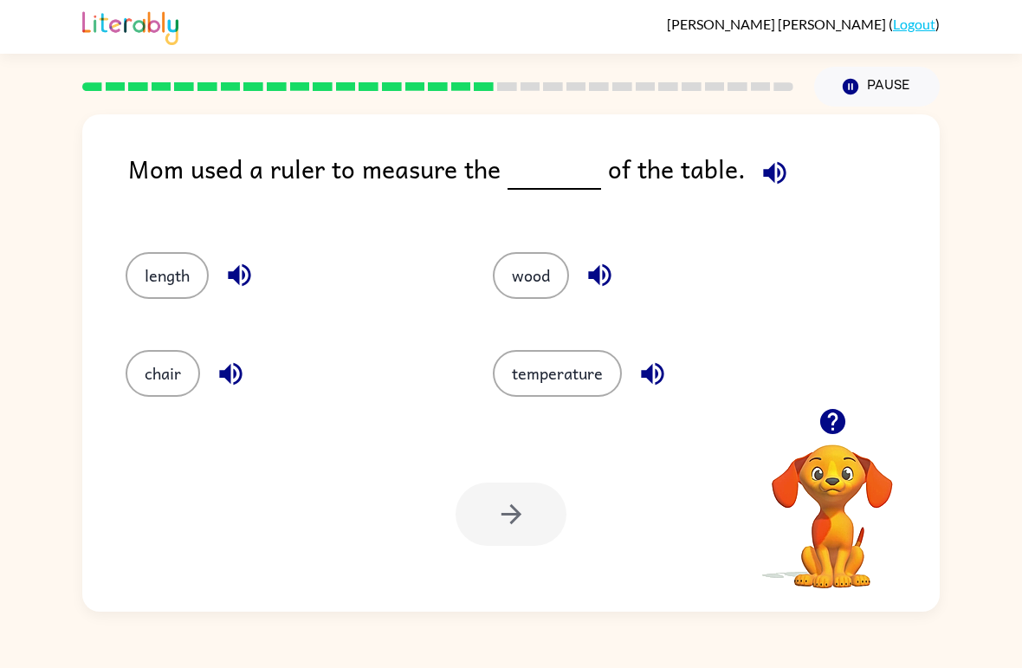
click at [179, 278] on button "length" at bounding box center [167, 275] width 83 height 47
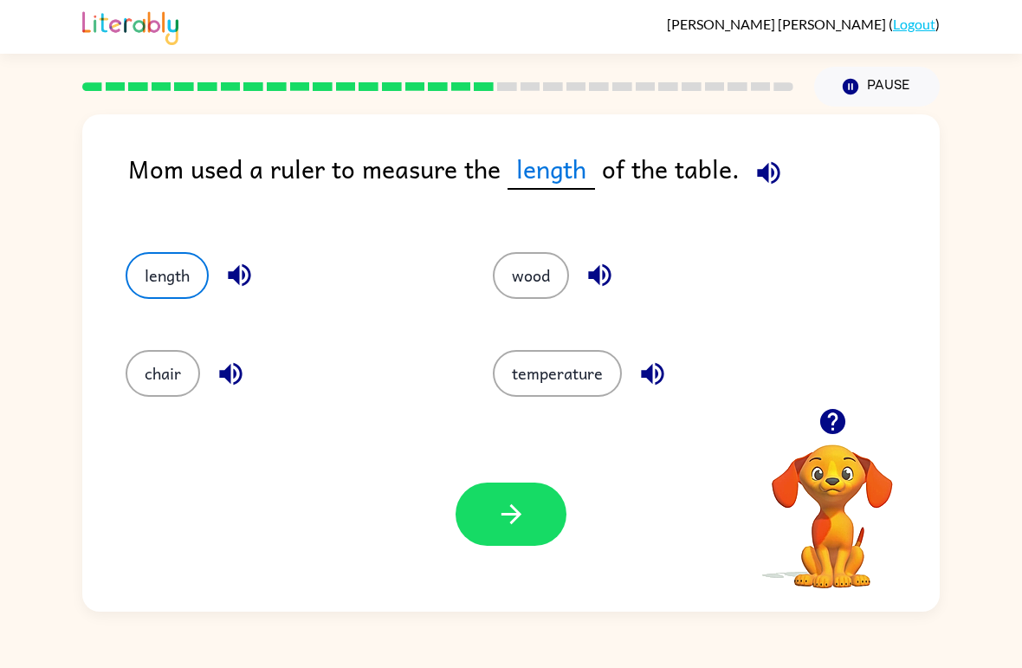
click at [486, 490] on button "button" at bounding box center [511, 514] width 111 height 63
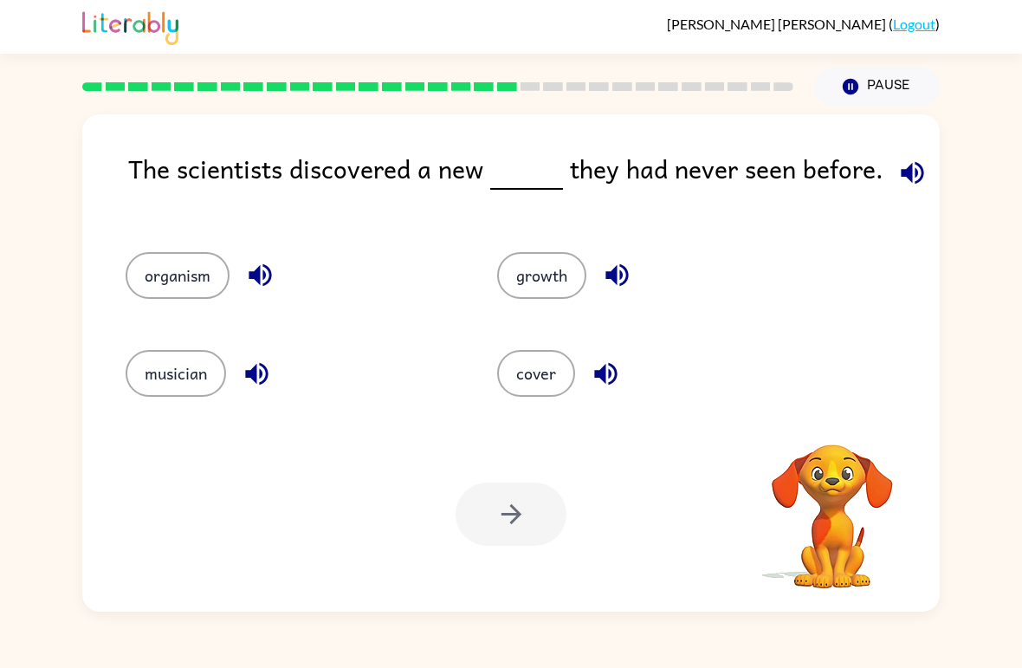
click at [908, 178] on icon "button" at bounding box center [913, 173] width 30 height 30
click at [257, 380] on icon "button" at bounding box center [256, 373] width 23 height 23
click at [259, 277] on icon "button" at bounding box center [260, 275] width 23 height 23
click at [619, 280] on icon "button" at bounding box center [617, 275] width 30 height 30
click at [610, 379] on icon "button" at bounding box center [606, 374] width 30 height 30
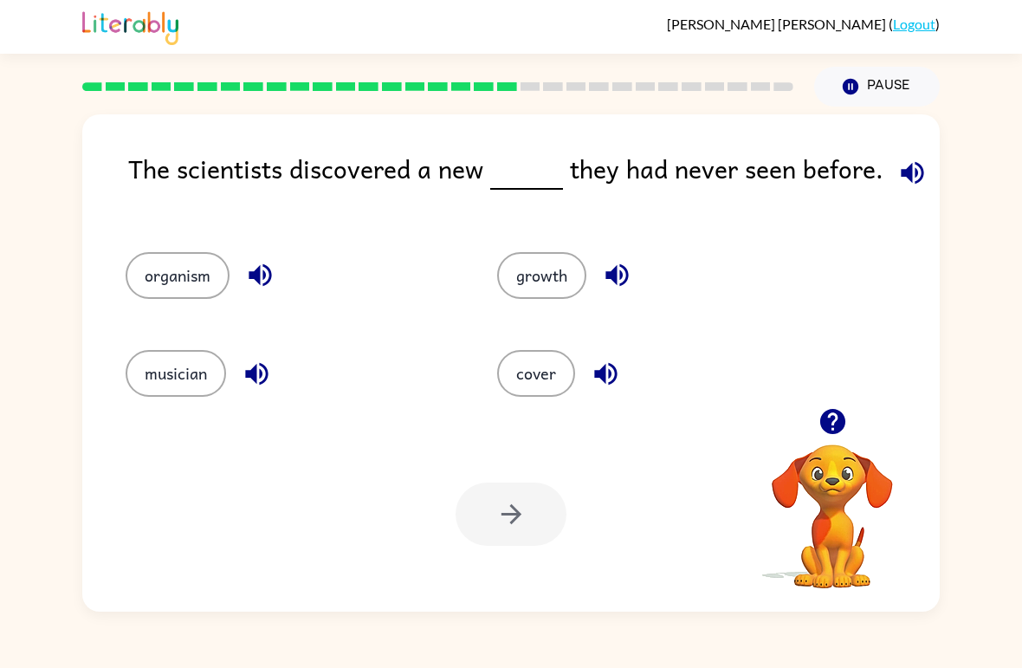
click at [555, 266] on button "growth" at bounding box center [541, 275] width 89 height 47
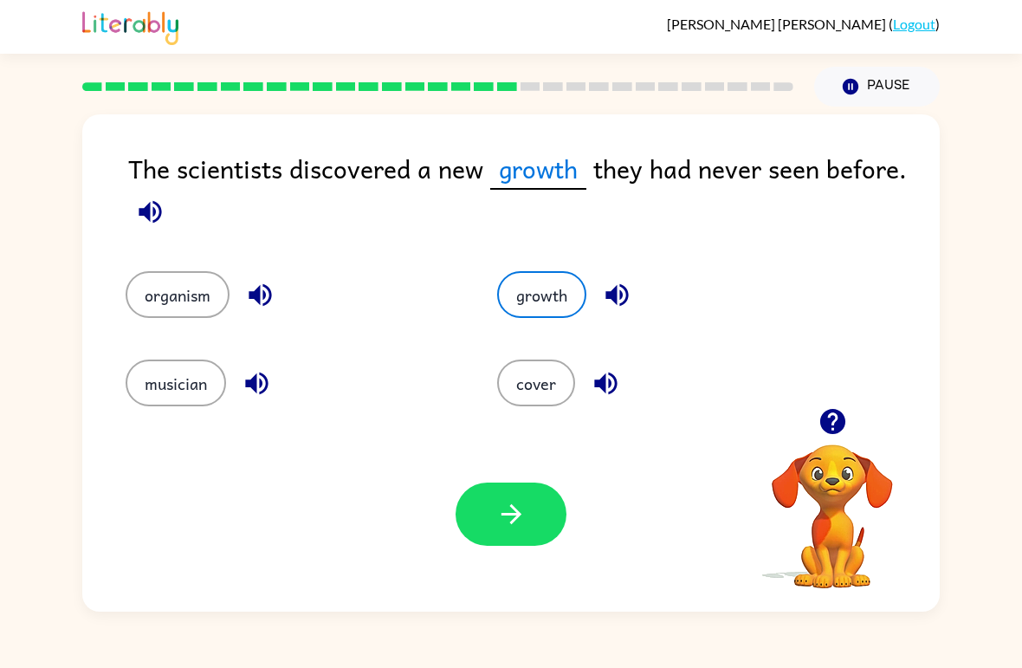
click at [521, 509] on icon "button" at bounding box center [511, 514] width 30 height 30
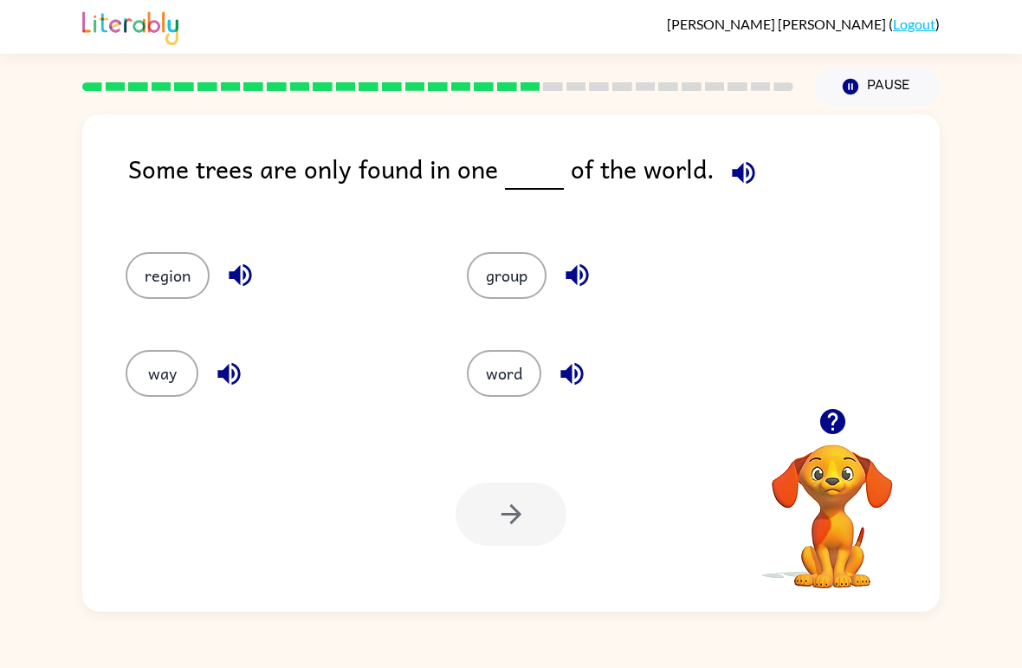
click at [750, 155] on span at bounding box center [740, 168] width 51 height 39
click at [749, 154] on span at bounding box center [740, 168] width 51 height 39
click at [732, 176] on icon "button" at bounding box center [743, 172] width 23 height 23
click at [184, 278] on button "region" at bounding box center [168, 275] width 84 height 47
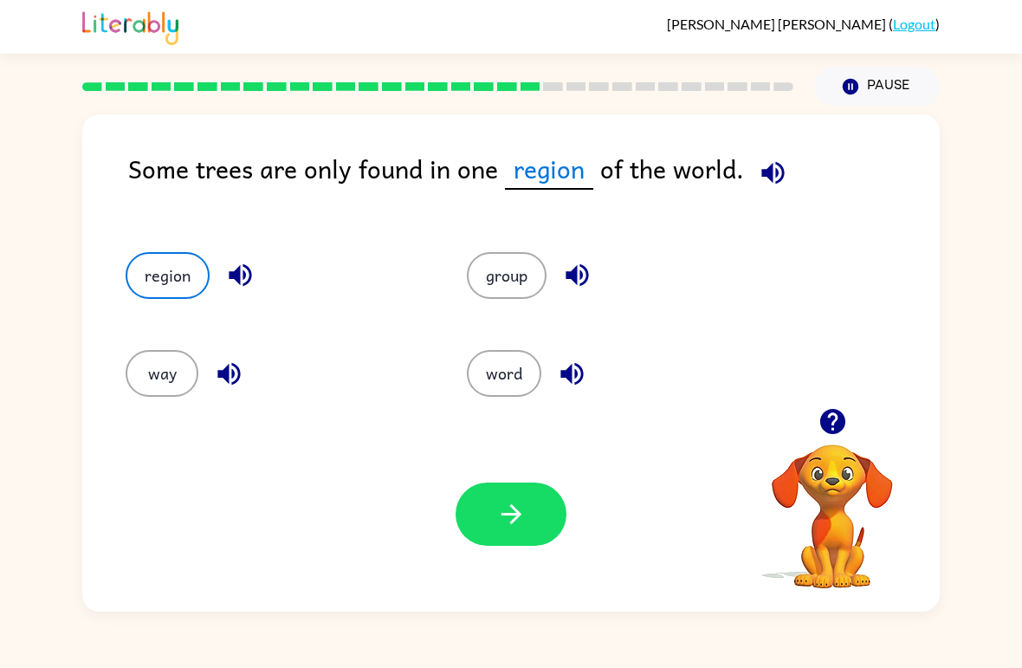
click at [542, 485] on button "button" at bounding box center [511, 514] width 111 height 63
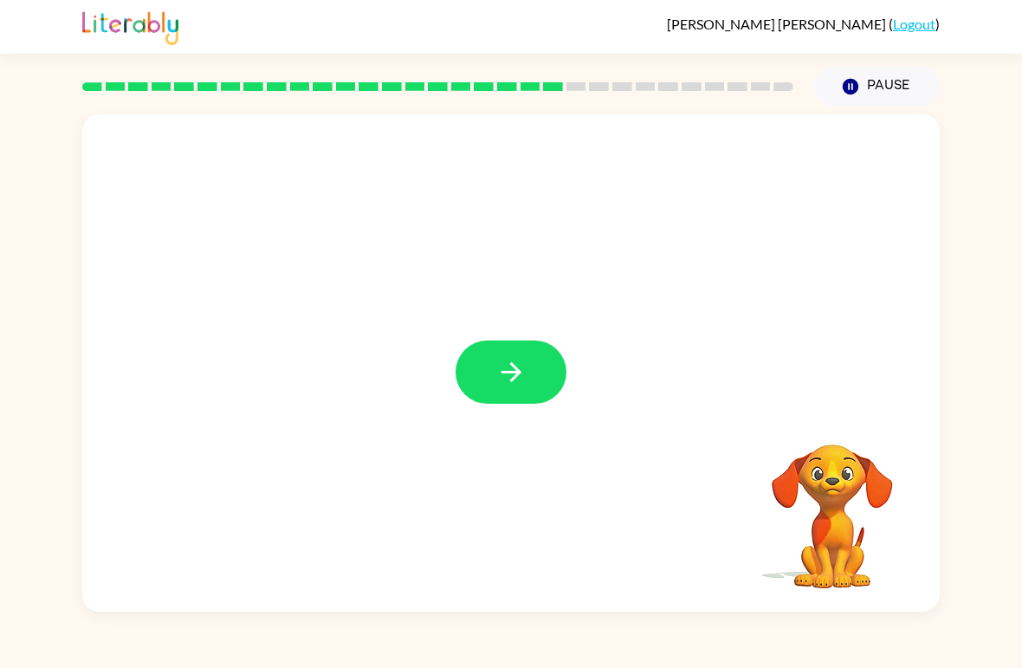
click at [520, 372] on icon "button" at bounding box center [511, 372] width 20 height 20
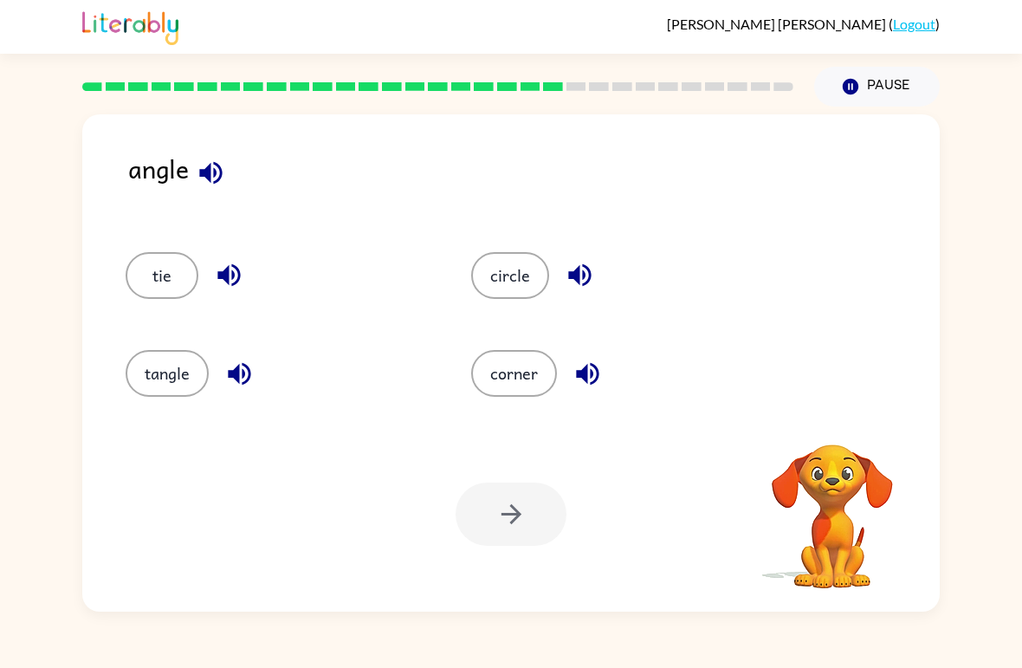
click at [203, 185] on icon "button" at bounding box center [211, 173] width 30 height 30
click at [521, 373] on button "corner" at bounding box center [514, 373] width 86 height 47
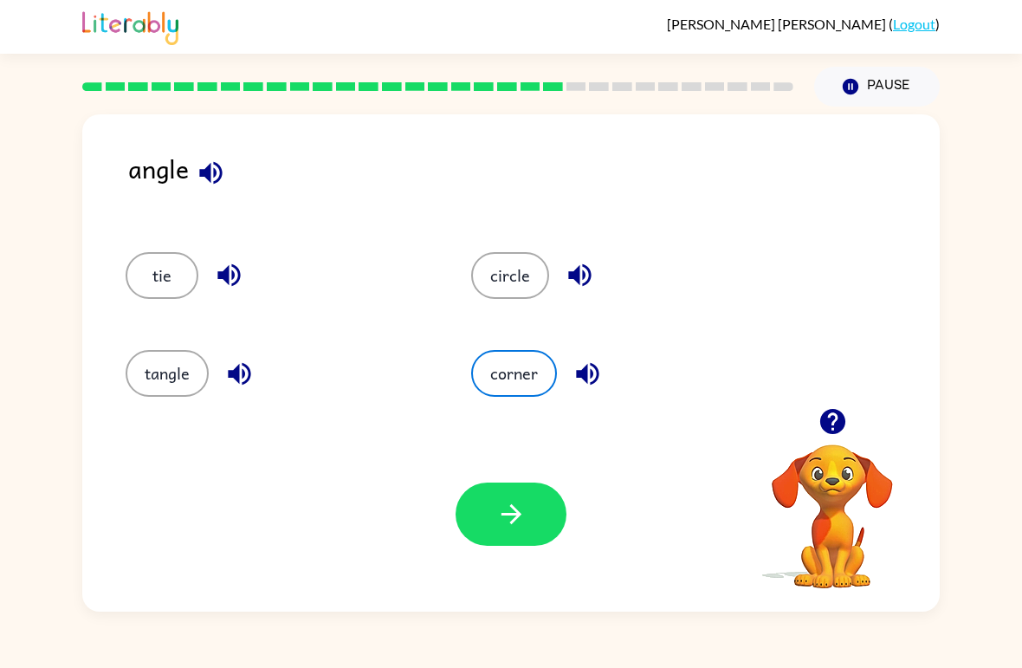
click at [555, 514] on button "button" at bounding box center [511, 514] width 111 height 63
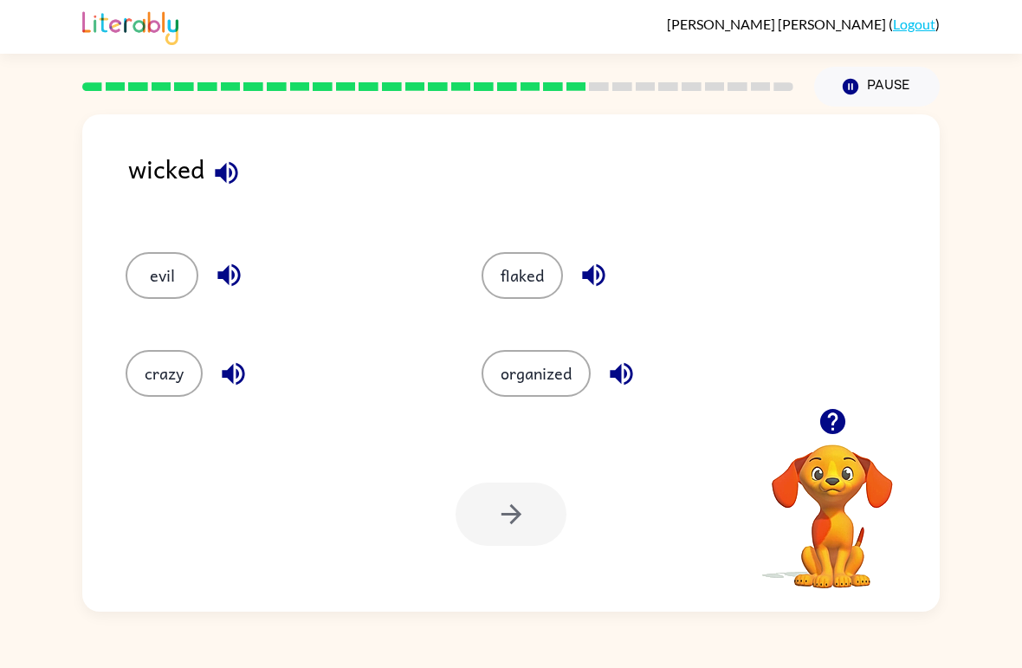
click at [178, 267] on button "evil" at bounding box center [162, 275] width 73 height 47
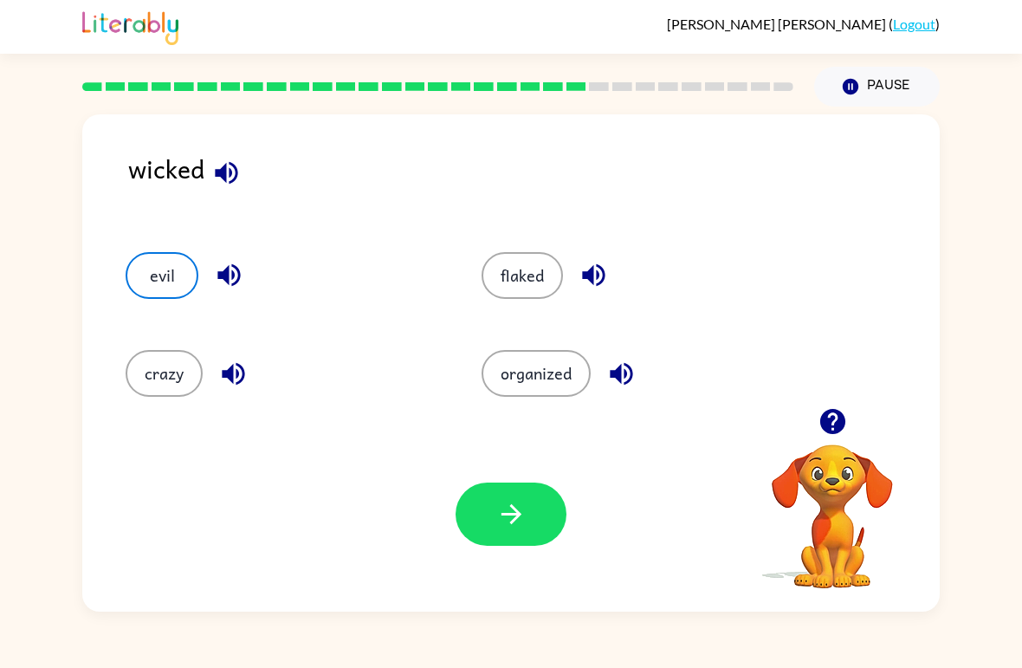
click at [520, 507] on icon "button" at bounding box center [511, 514] width 30 height 30
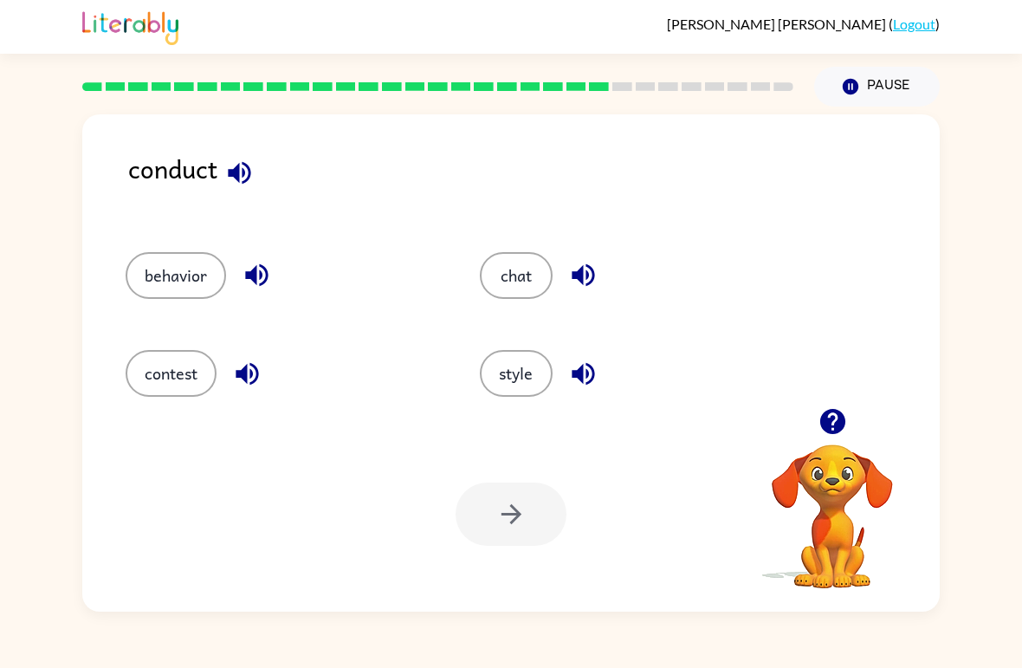
click at [518, 367] on button "style" at bounding box center [516, 373] width 73 height 47
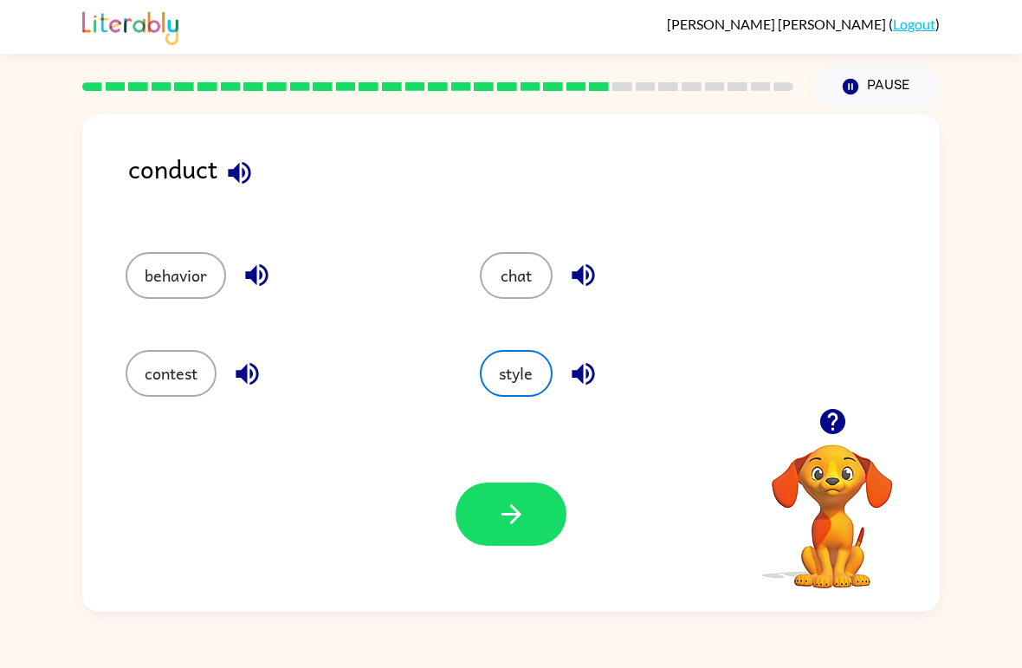
click at [194, 388] on button "contest" at bounding box center [171, 373] width 91 height 47
click at [521, 490] on button "button" at bounding box center [511, 514] width 111 height 63
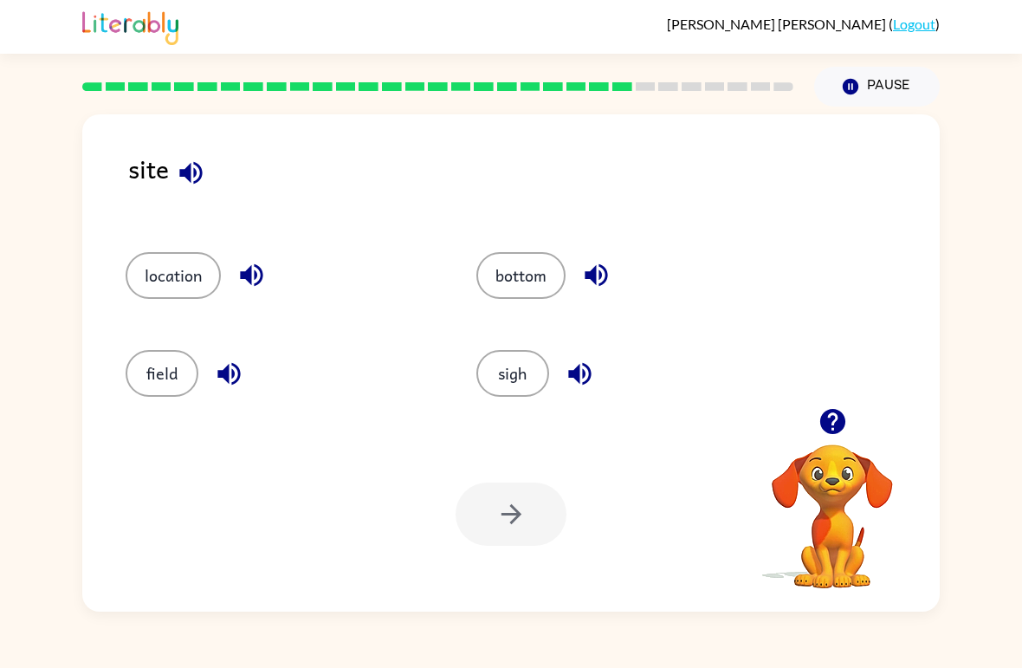
click at [253, 278] on icon "button" at bounding box center [252, 275] width 30 height 30
click at [256, 278] on icon "button" at bounding box center [251, 275] width 23 height 23
click at [237, 376] on icon "button" at bounding box center [229, 374] width 30 height 30
click at [594, 363] on icon "button" at bounding box center [580, 374] width 30 height 30
click at [587, 374] on icon "button" at bounding box center [580, 374] width 30 height 30
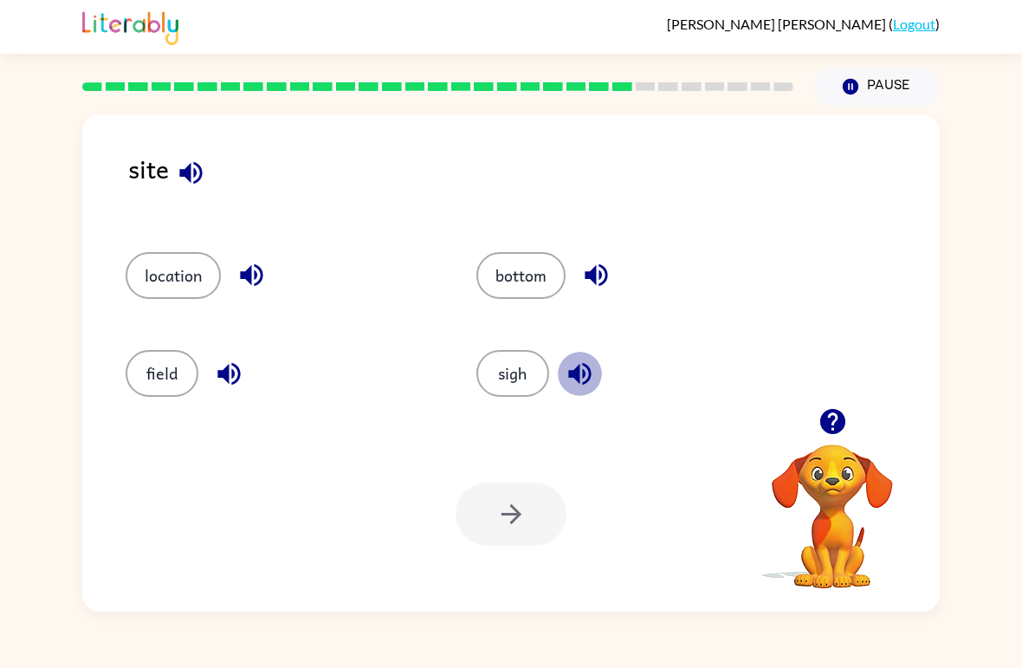
click at [574, 380] on icon "button" at bounding box center [580, 374] width 30 height 30
click at [587, 374] on icon "button" at bounding box center [580, 374] width 30 height 30
click at [594, 278] on icon "button" at bounding box center [596, 275] width 23 height 23
click at [548, 277] on button "bottom" at bounding box center [521, 275] width 89 height 47
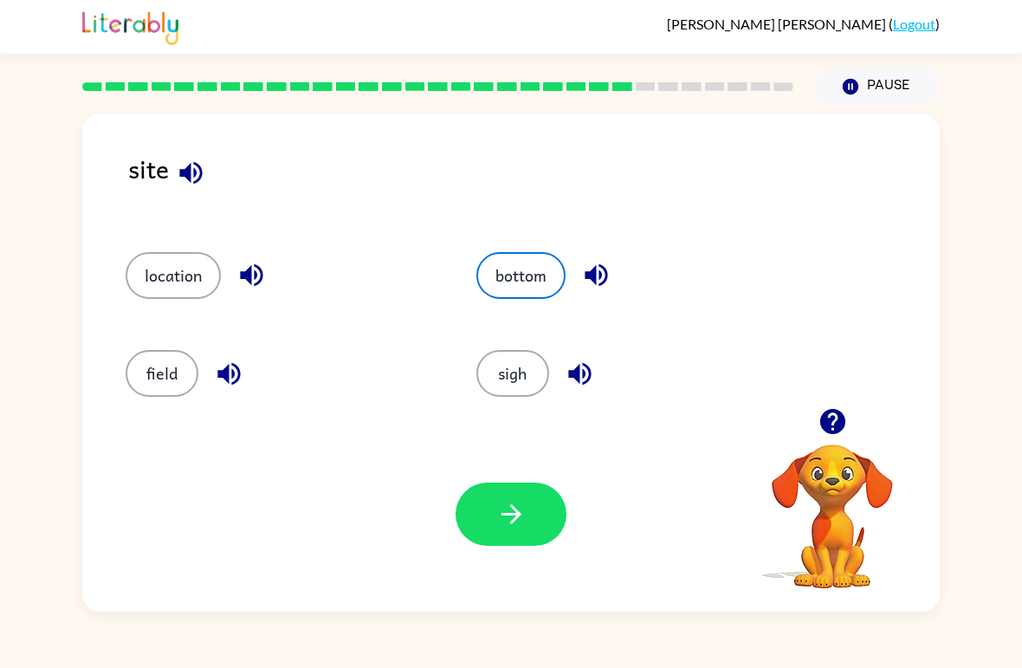
click at [521, 522] on icon "button" at bounding box center [511, 514] width 30 height 30
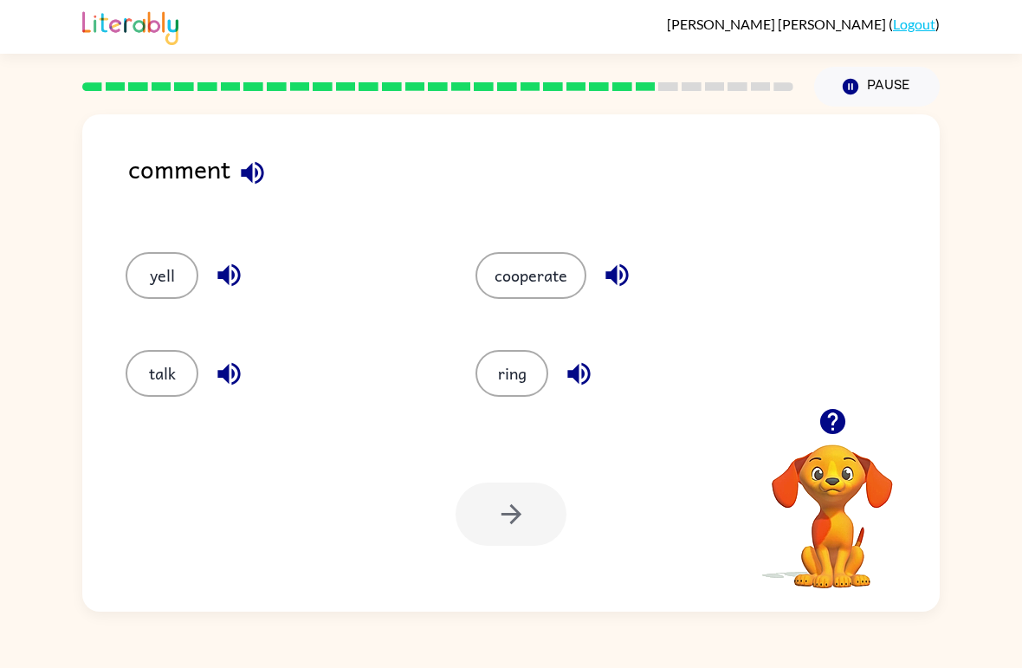
click at [554, 269] on button "cooperate" at bounding box center [531, 275] width 111 height 47
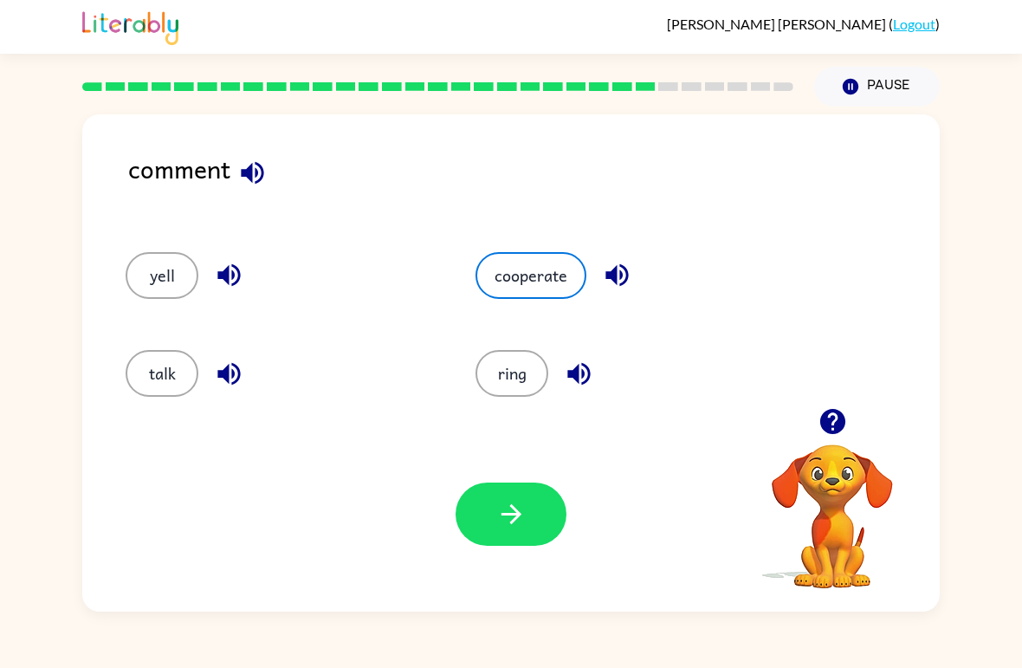
click at [31, 601] on div "comment yell cooperate talk ring Your browser must support playing .mp4 files t…" at bounding box center [511, 359] width 1022 height 505
click at [522, 490] on button "button" at bounding box center [511, 514] width 111 height 63
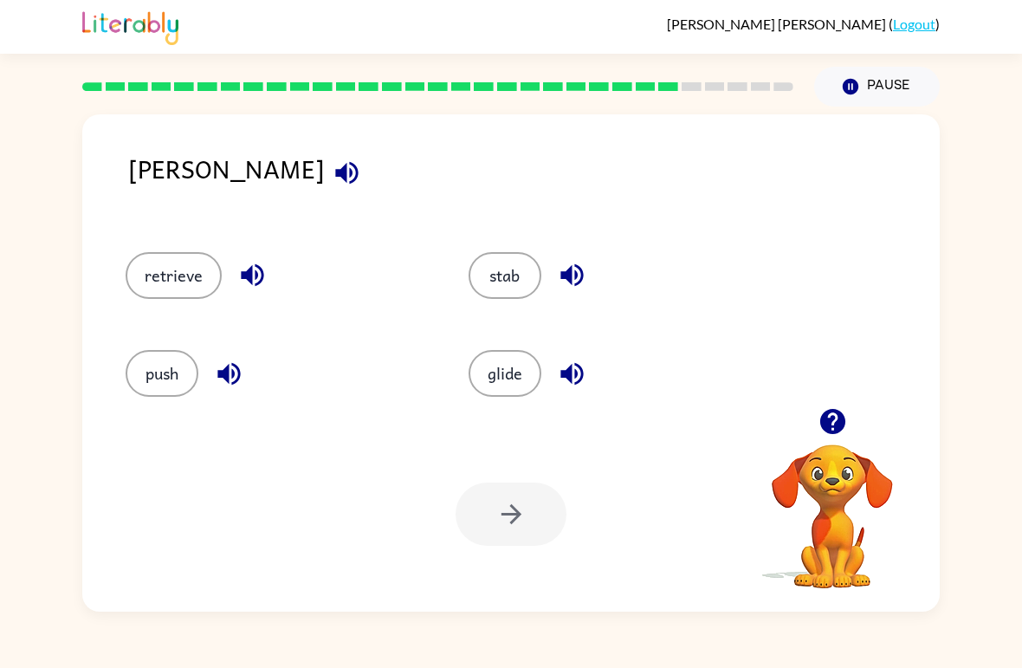
click at [516, 373] on button "glide" at bounding box center [505, 373] width 73 height 47
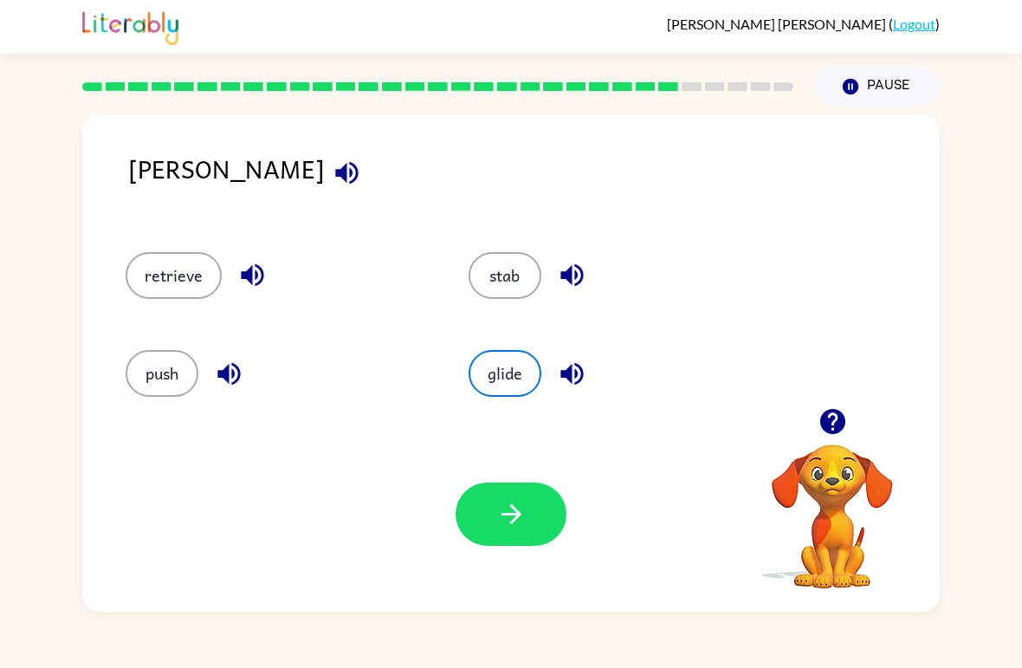
click at [519, 534] on button "button" at bounding box center [511, 514] width 111 height 63
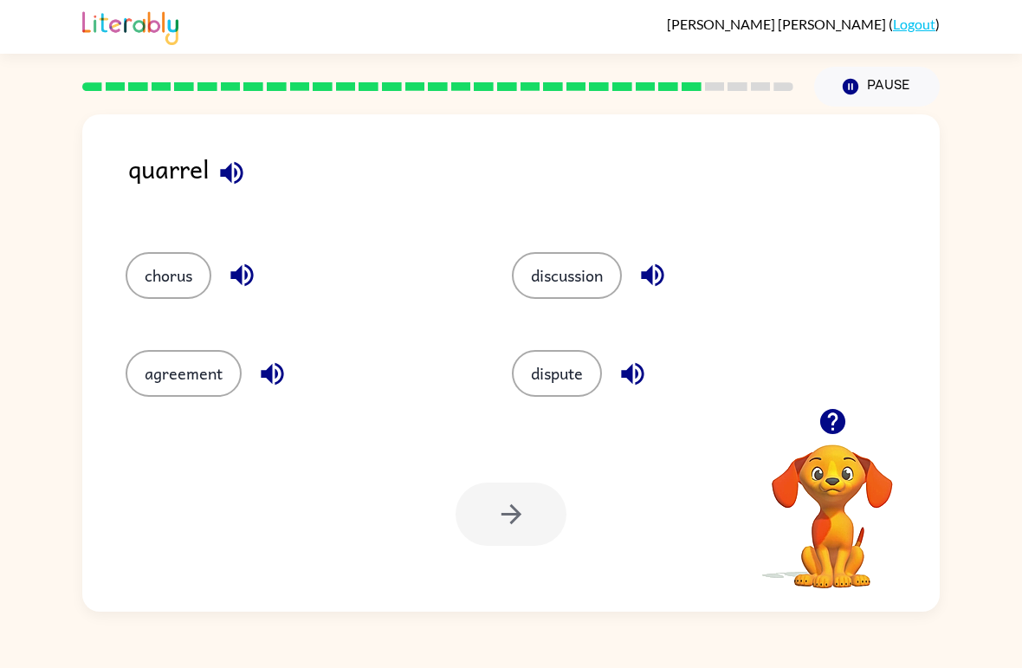
click at [211, 373] on button "agreement" at bounding box center [184, 373] width 116 height 47
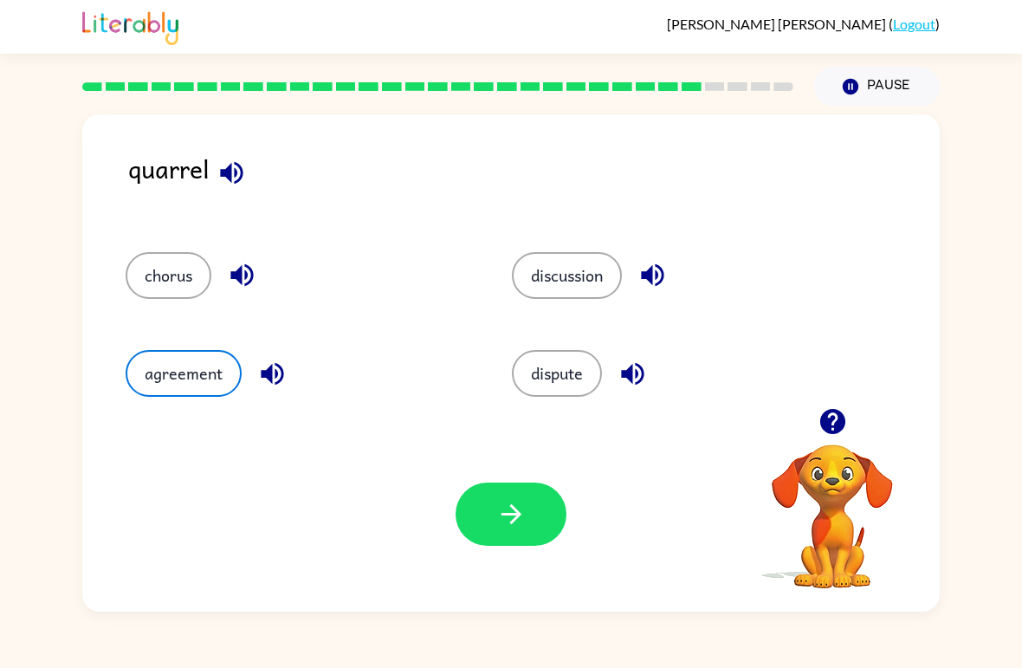
click at [200, 370] on button "agreement" at bounding box center [184, 373] width 116 height 47
click at [525, 525] on icon "button" at bounding box center [511, 514] width 30 height 30
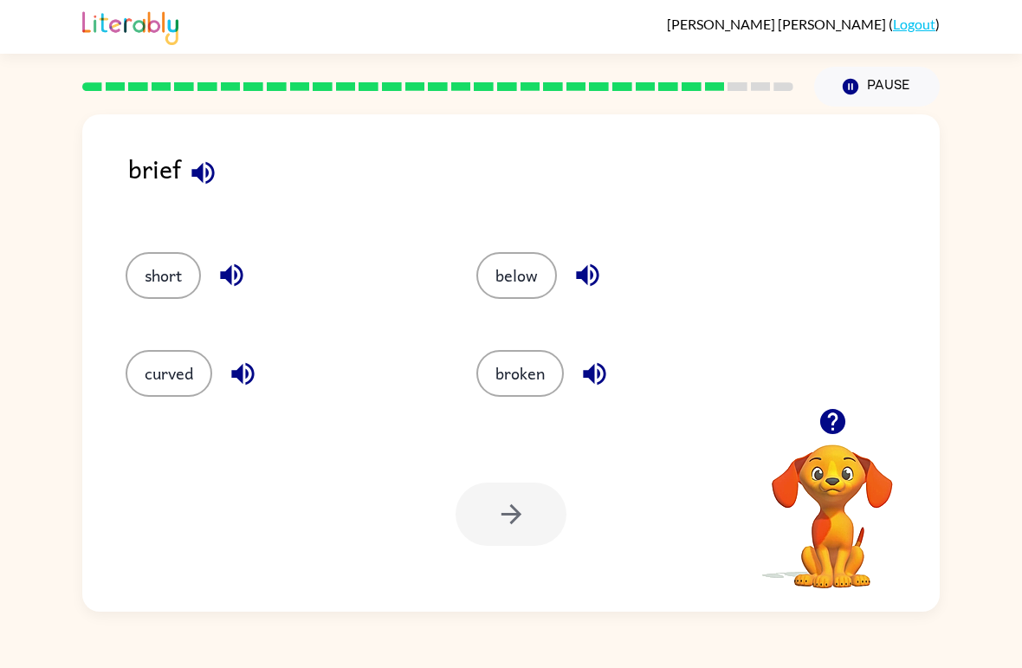
click at [512, 387] on button "broken" at bounding box center [521, 373] width 88 height 47
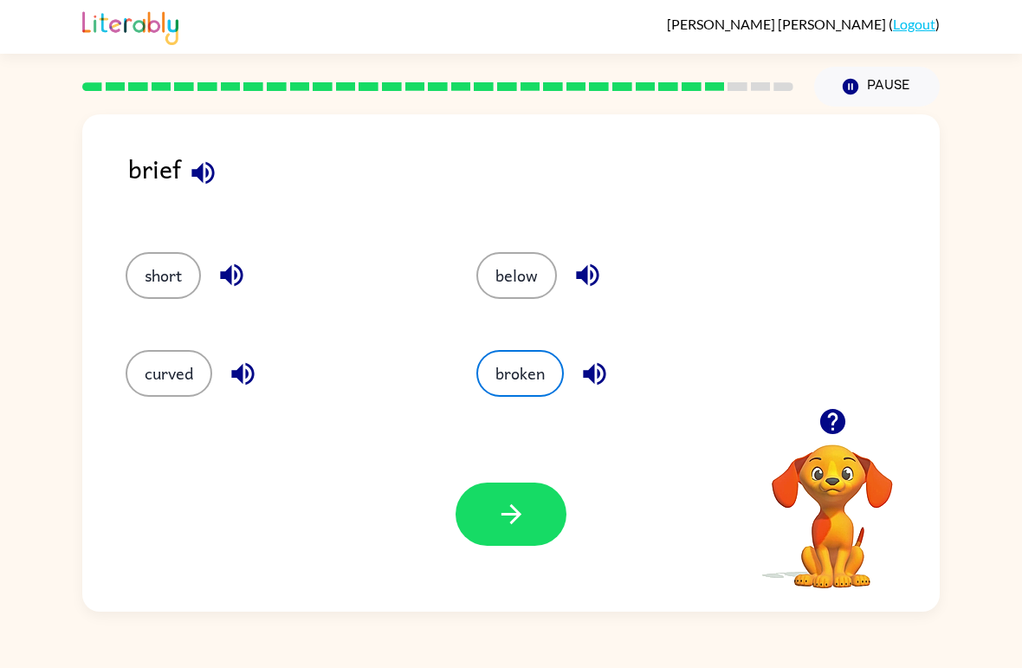
click at [517, 505] on icon "button" at bounding box center [511, 514] width 30 height 30
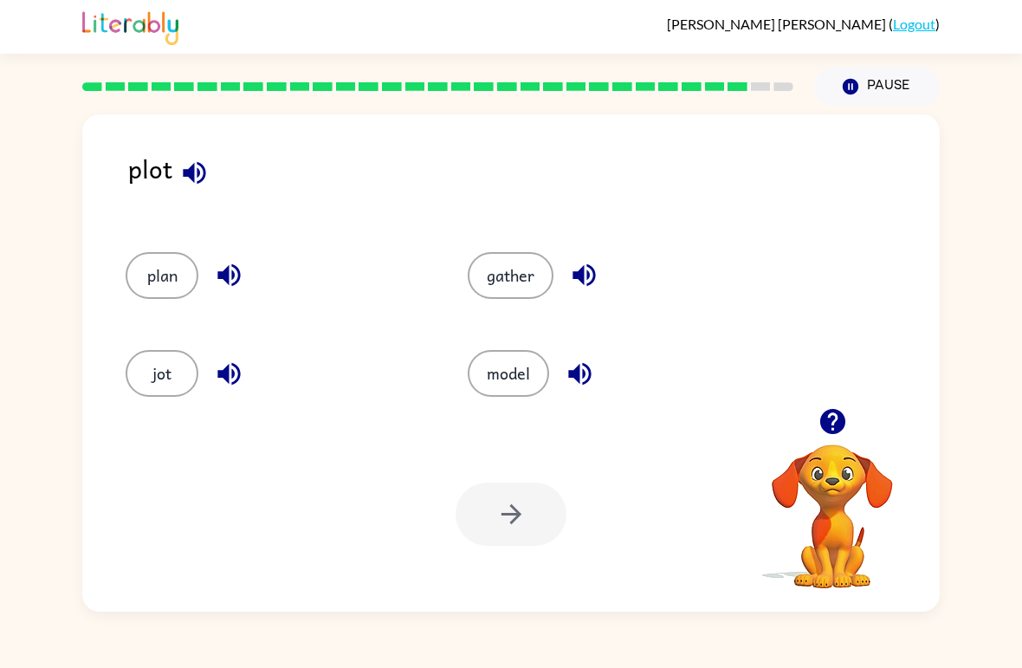
click at [177, 373] on button "jot" at bounding box center [162, 373] width 73 height 47
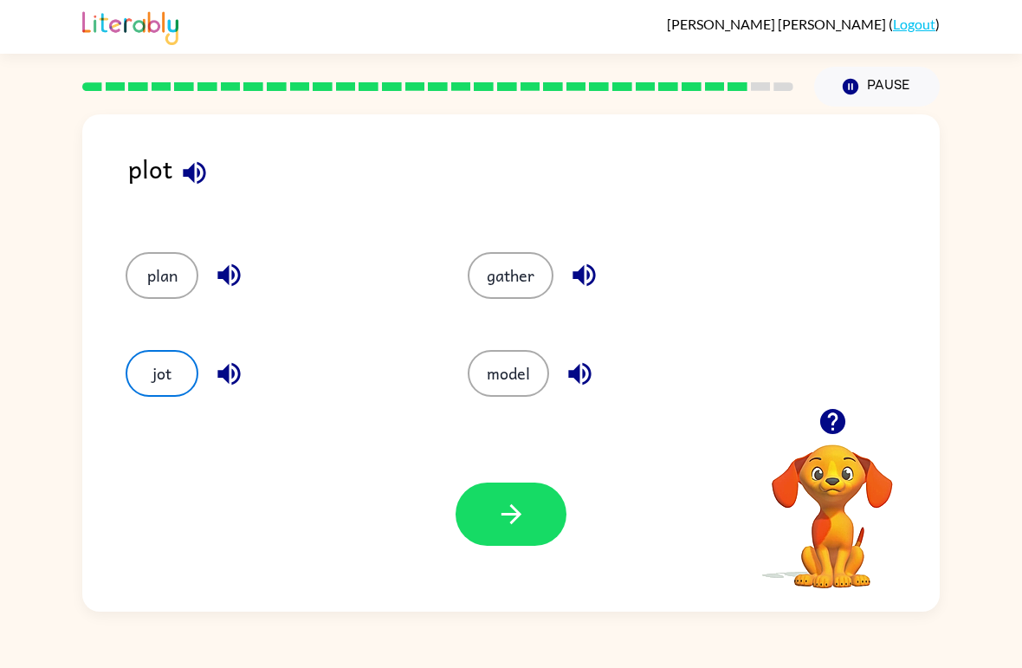
click at [516, 521] on icon "button" at bounding box center [511, 514] width 20 height 20
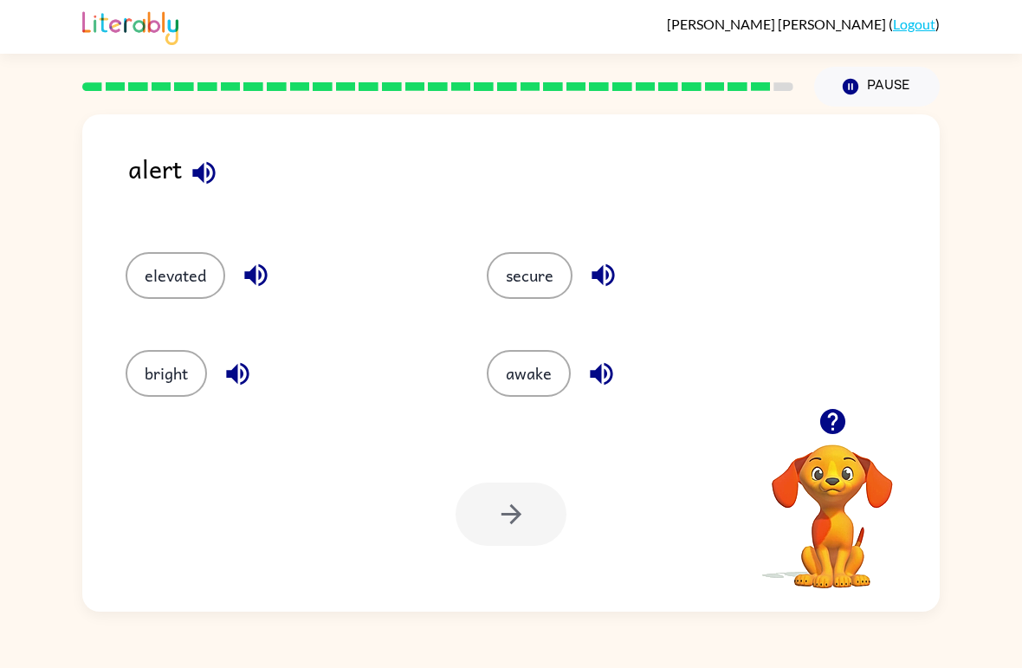
click at [188, 380] on button "bright" at bounding box center [166, 373] width 81 height 47
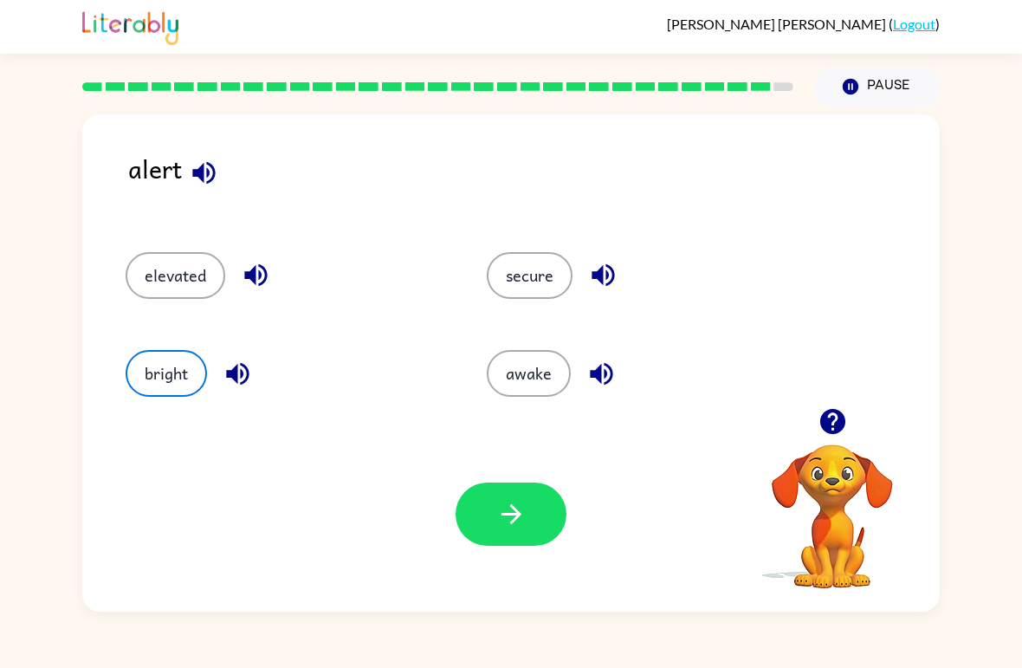
click at [511, 509] on icon "button" at bounding box center [511, 514] width 30 height 30
